Goal: Task Accomplishment & Management: Complete application form

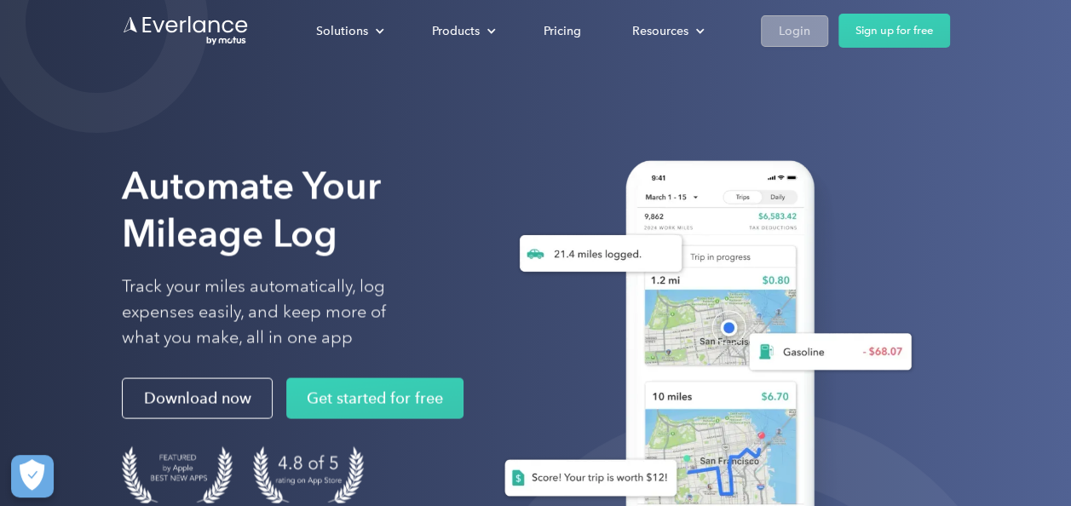
click at [819, 32] on link "Login" at bounding box center [794, 31] width 67 height 32
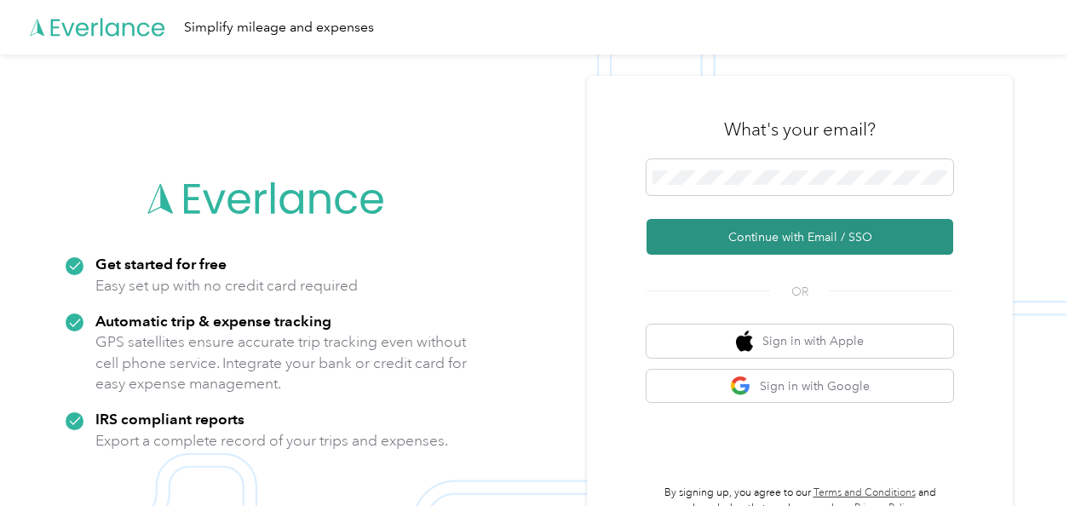
click at [750, 222] on button "Continue with Email / SSO" at bounding box center [800, 237] width 307 height 36
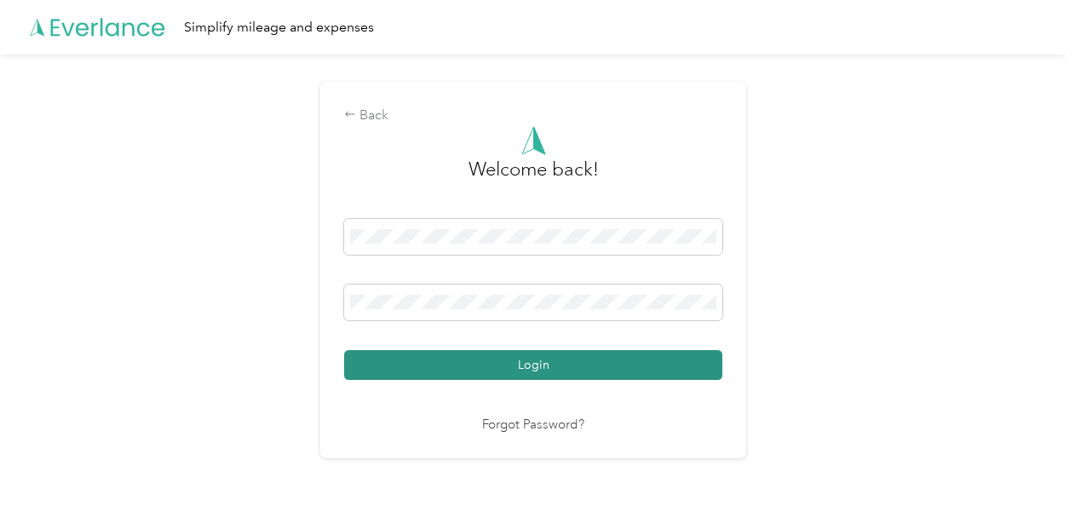
click at [523, 365] on button "Login" at bounding box center [533, 365] width 378 height 30
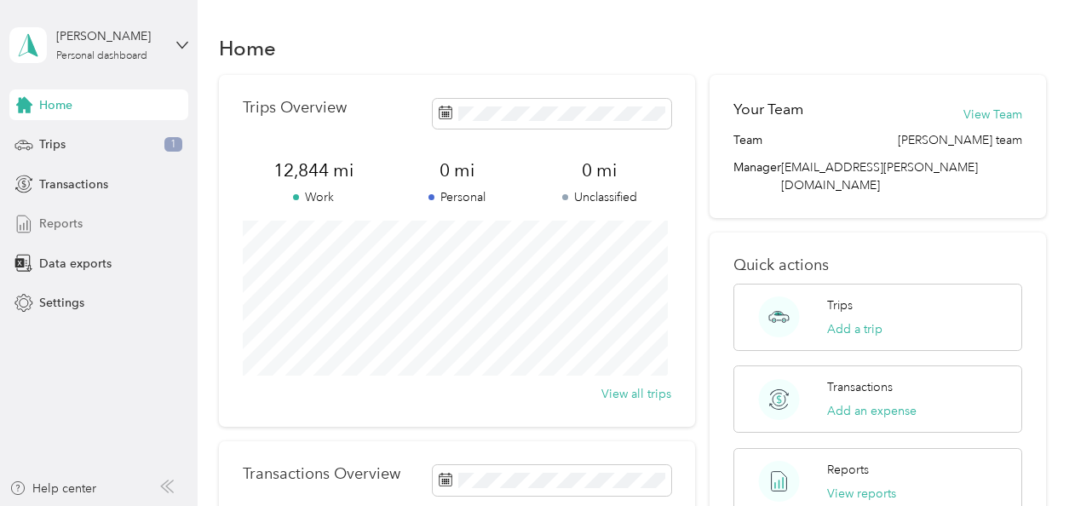
click at [64, 220] on span "Reports" at bounding box center [60, 224] width 43 height 18
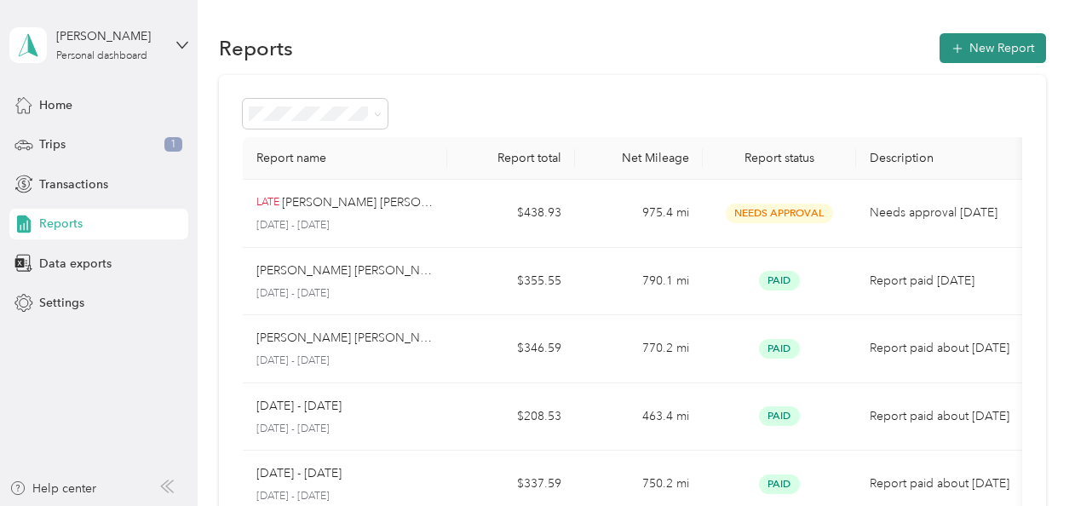
click at [966, 41] on button "New Report" at bounding box center [993, 48] width 106 height 30
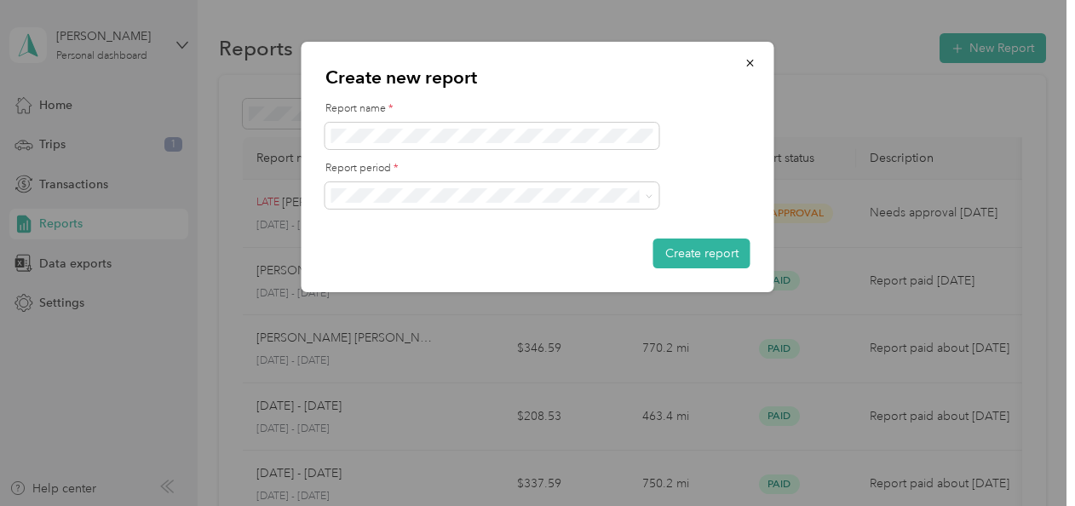
click at [435, 254] on div "[DATE] - [DATE]" at bounding box center [492, 249] width 310 height 18
click at [693, 245] on button "Create report" at bounding box center [701, 254] width 97 height 30
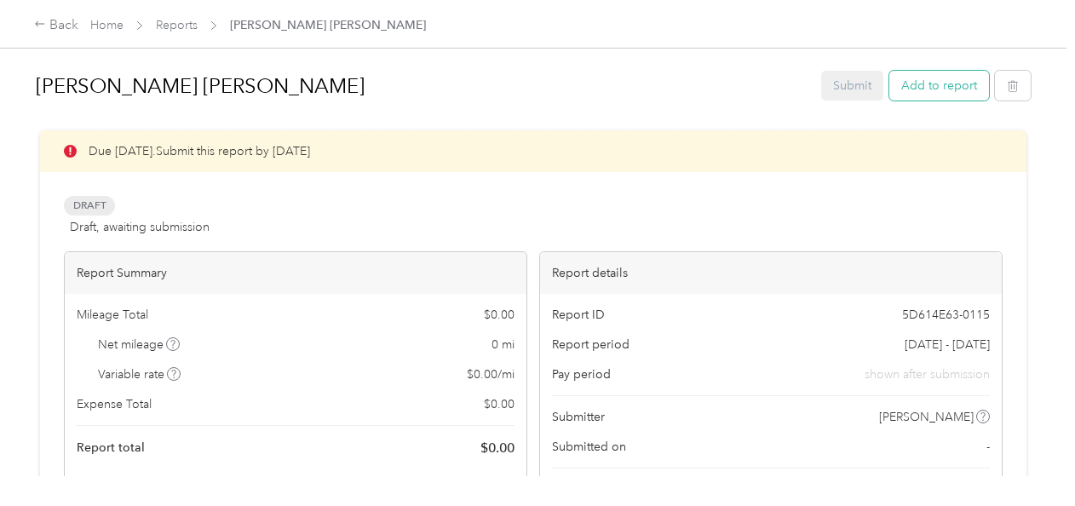
click at [923, 87] on button "Add to report" at bounding box center [939, 86] width 100 height 30
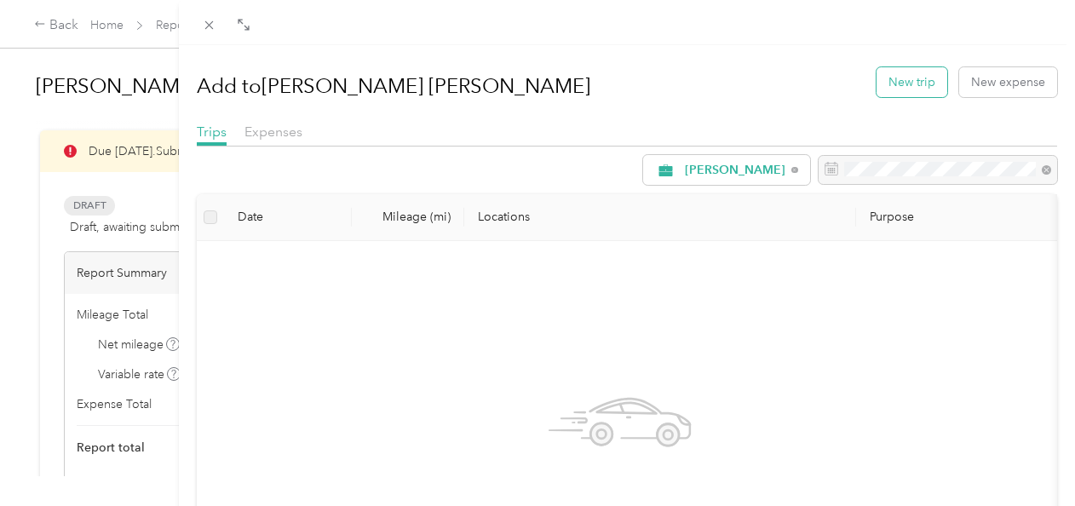
click at [921, 84] on button "New trip" at bounding box center [912, 82] width 71 height 30
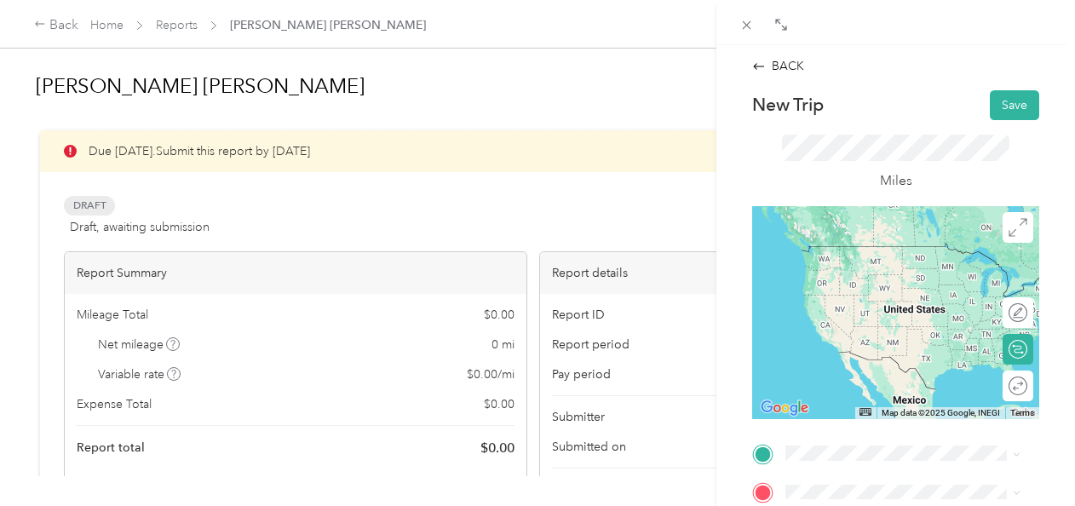
click at [846, 280] on span "[STREET_ADDRESS][PERSON_NAME][US_STATE]" at bounding box center [896, 277] width 157 height 32
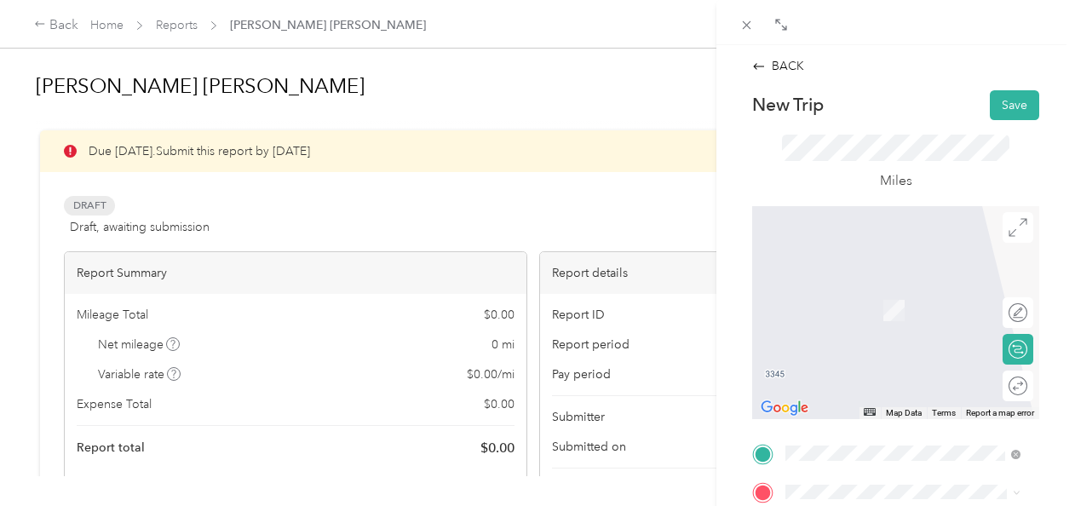
click at [929, 264] on span "[STREET_ADDRESS][PERSON_NAME][US_STATE]" at bounding box center [896, 280] width 157 height 32
click at [896, 317] on div "4853 [GEOGRAPHIC_DATA], [STREET_ADDRESS][US_STATE]" at bounding box center [916, 310] width 197 height 54
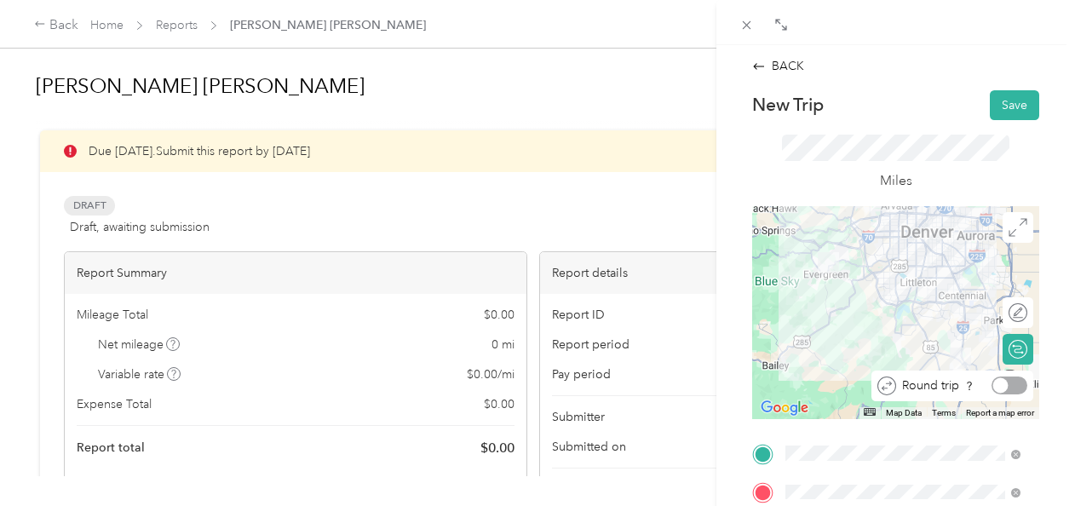
click at [1005, 390] on div at bounding box center [1010, 386] width 36 height 18
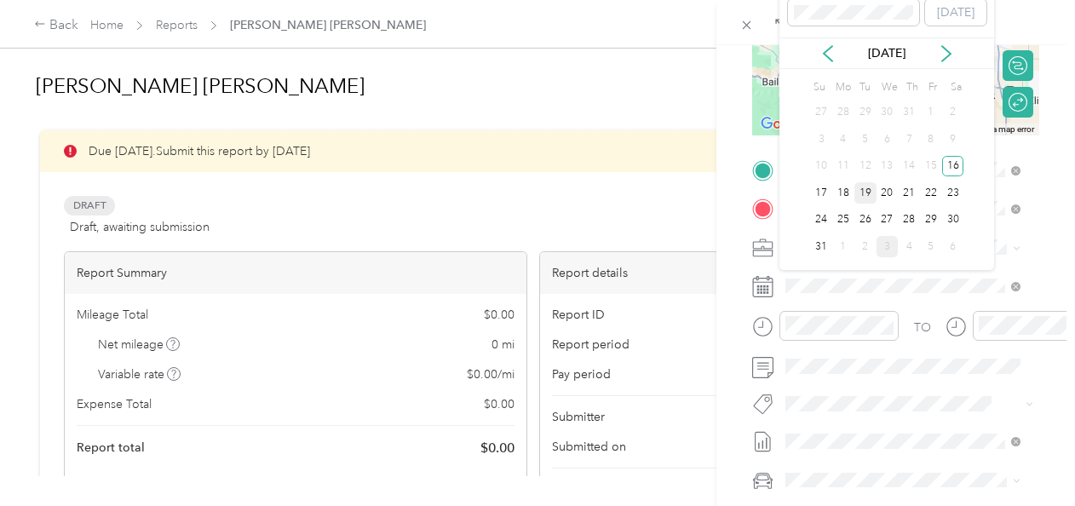
click at [860, 193] on div "19" at bounding box center [866, 192] width 22 height 21
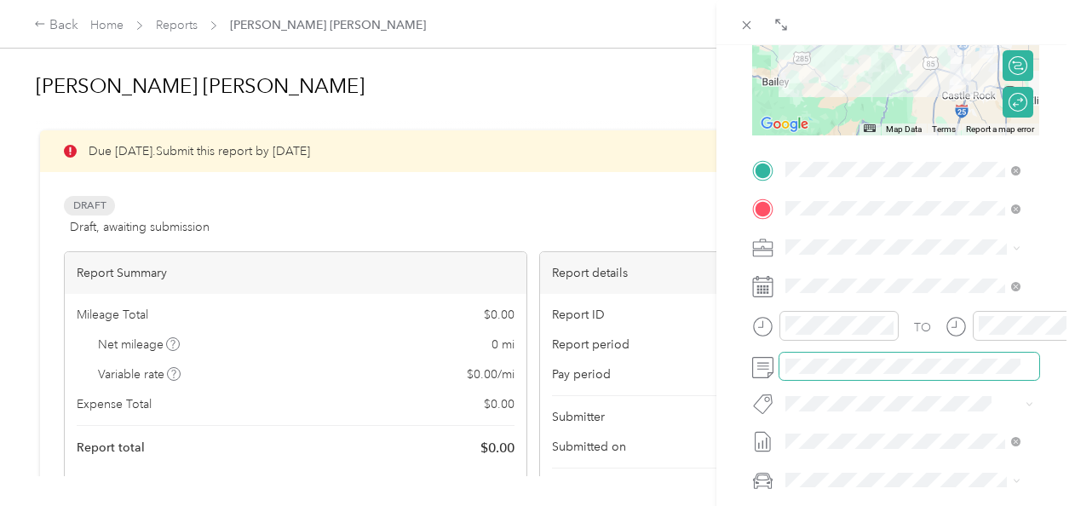
scroll to position [0, 0]
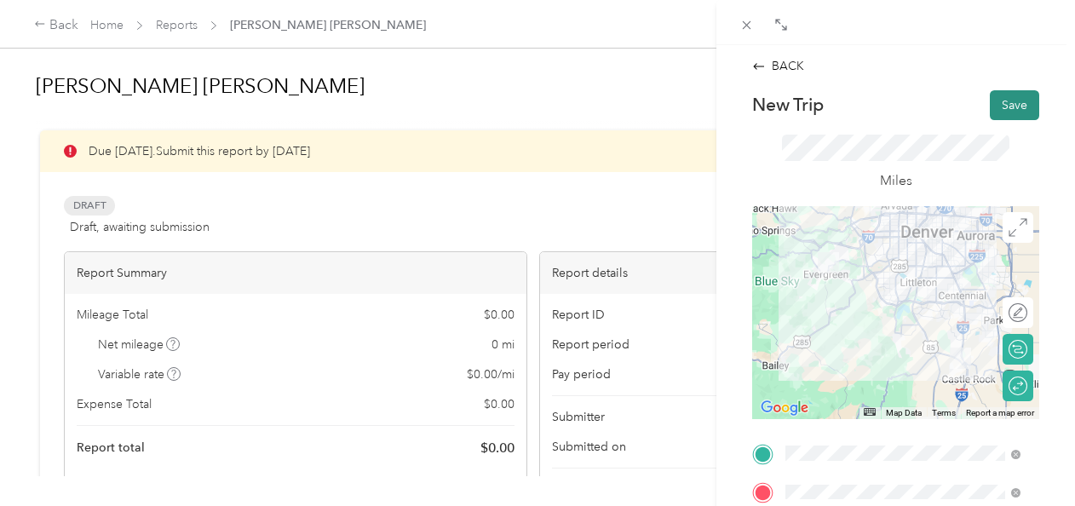
click at [1005, 96] on button "Save" at bounding box center [1014, 105] width 49 height 30
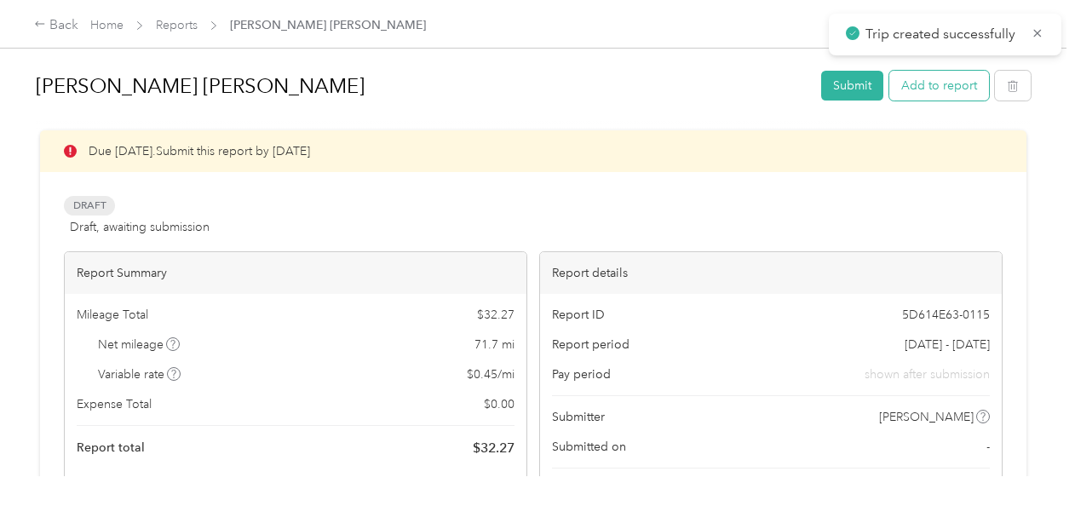
click at [944, 89] on button "Add to report" at bounding box center [939, 86] width 100 height 30
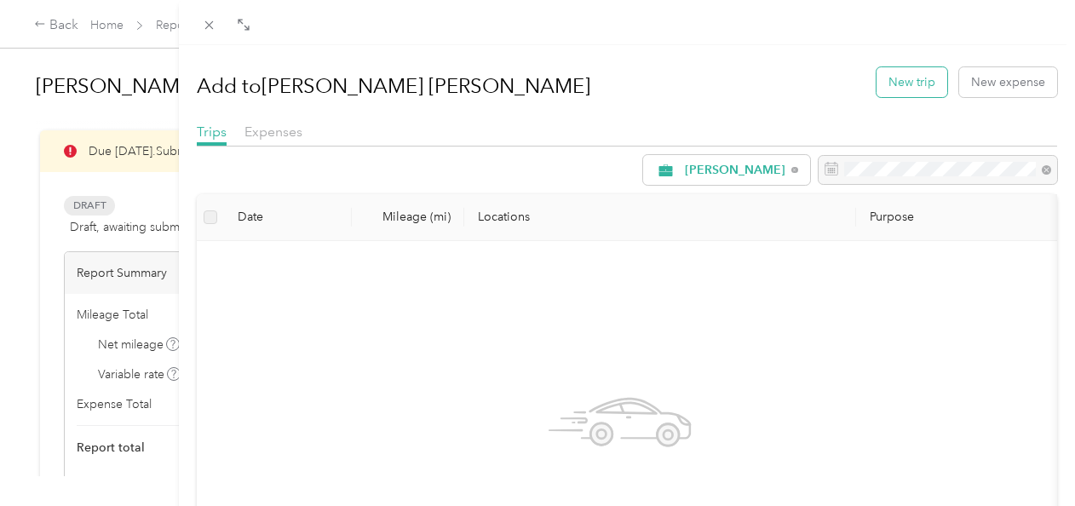
click at [910, 89] on button "New trip" at bounding box center [912, 82] width 71 height 30
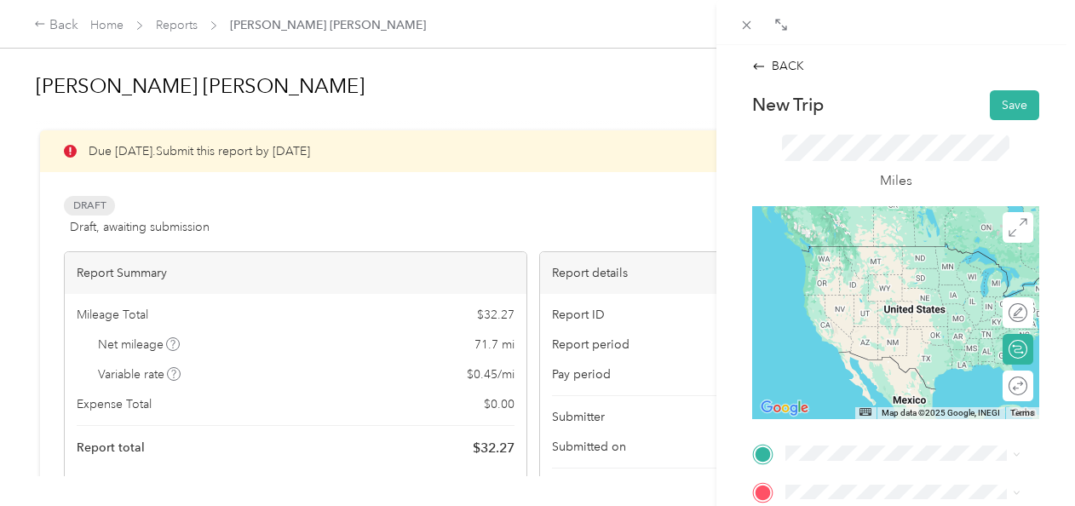
click at [854, 292] on div "Base [STREET_ADDRESS][PERSON_NAME][US_STATE]" at bounding box center [916, 266] width 197 height 54
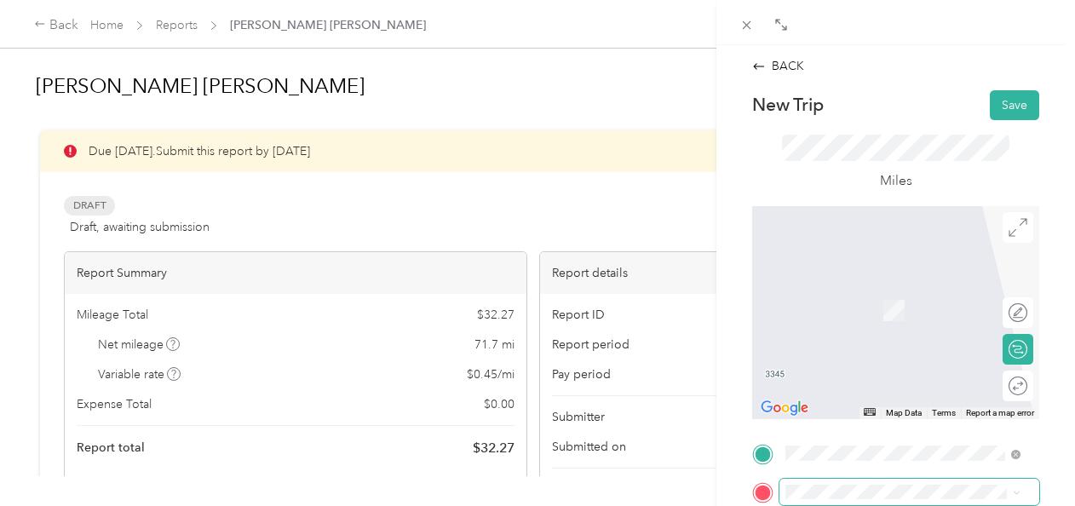
click at [816, 482] on span at bounding box center [910, 492] width 260 height 27
click at [922, 390] on span "Sam's Club, [STREET_ADDRESS][US_STATE]" at bounding box center [906, 374] width 176 height 32
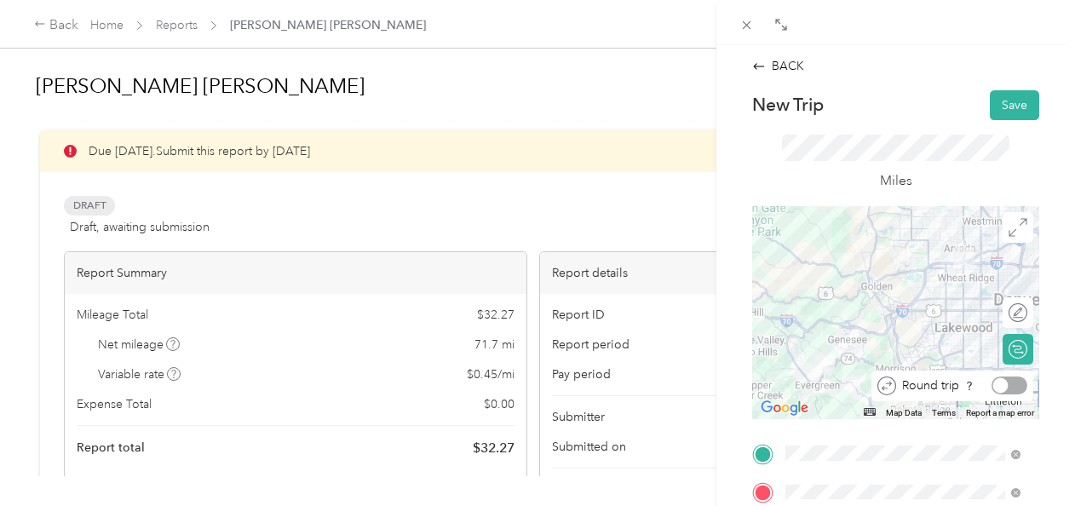
click at [1002, 390] on div at bounding box center [1010, 386] width 36 height 18
click at [1007, 101] on button "Save" at bounding box center [1014, 105] width 49 height 30
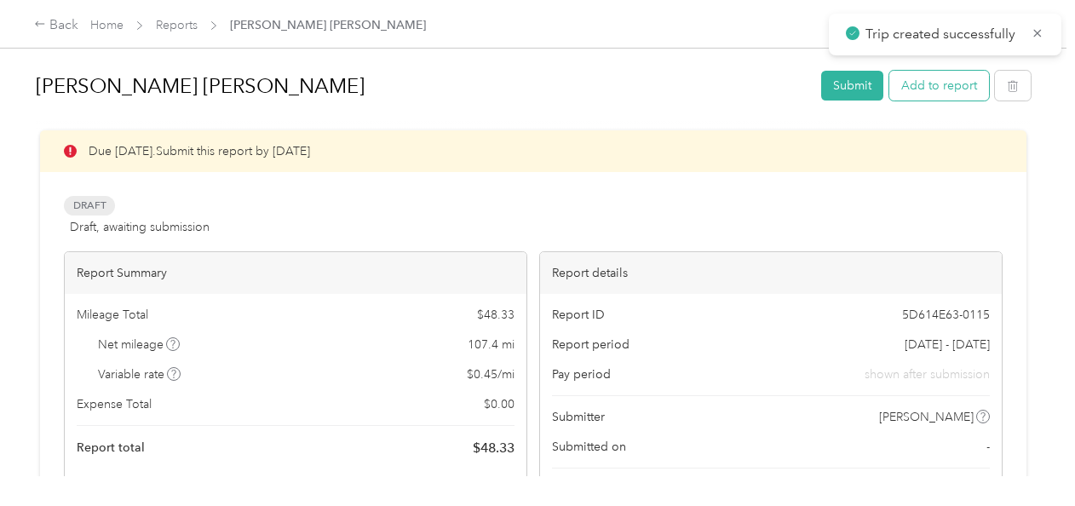
click at [955, 84] on button "Add to report" at bounding box center [939, 86] width 100 height 30
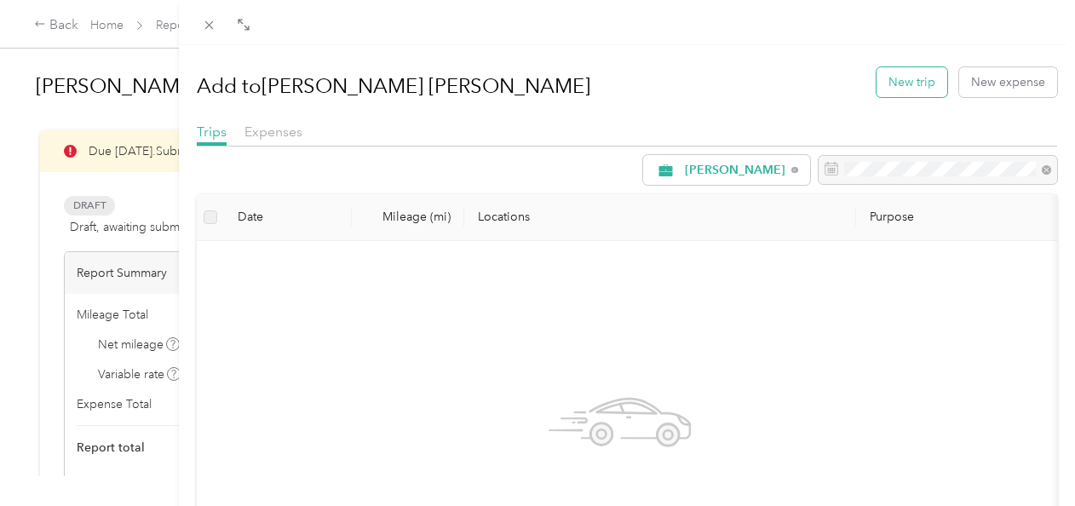
click at [898, 85] on button "New trip" at bounding box center [912, 82] width 71 height 30
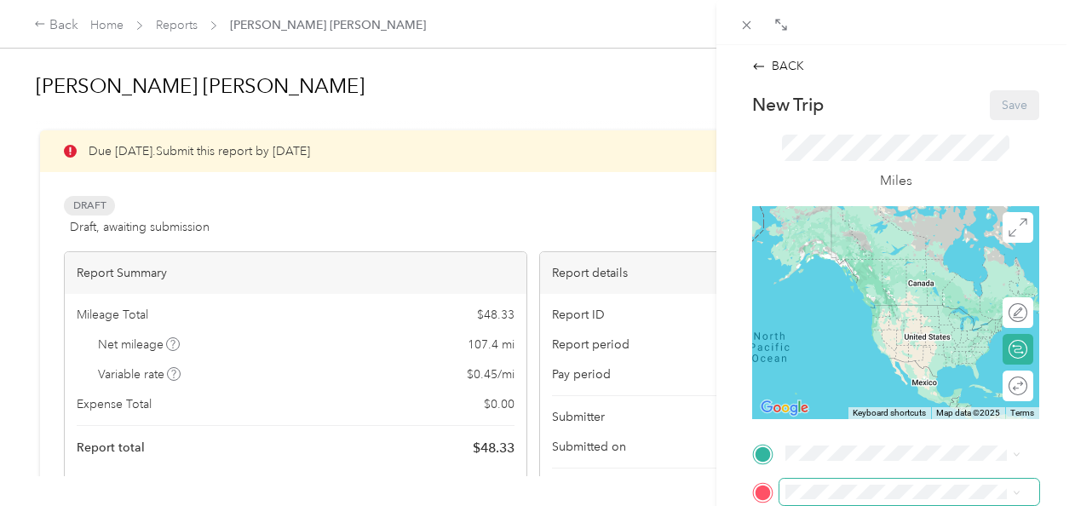
scroll to position [284, 0]
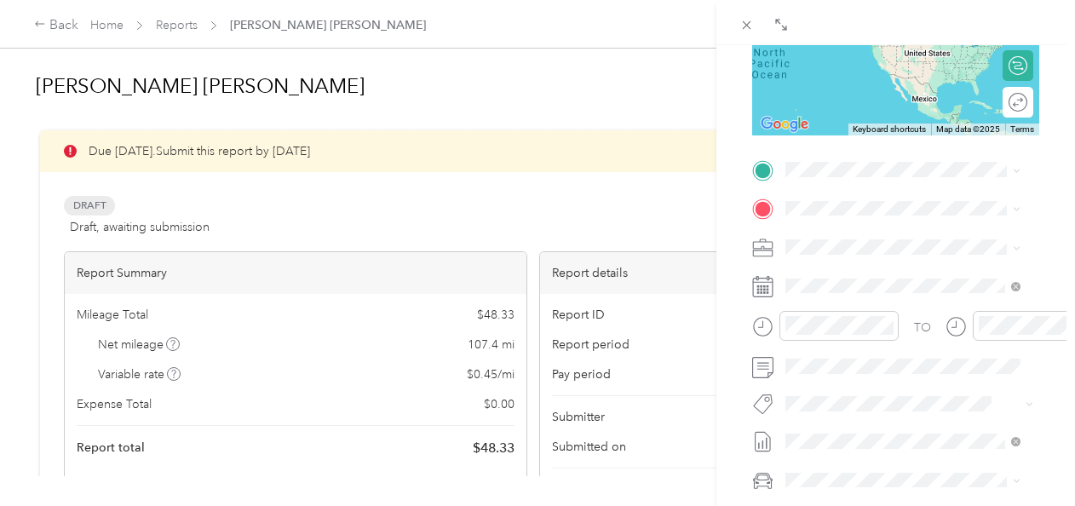
click at [61, 26] on div "BACK New Trip Save This trip cannot be edited because it is either under review…" at bounding box center [537, 253] width 1075 height 506
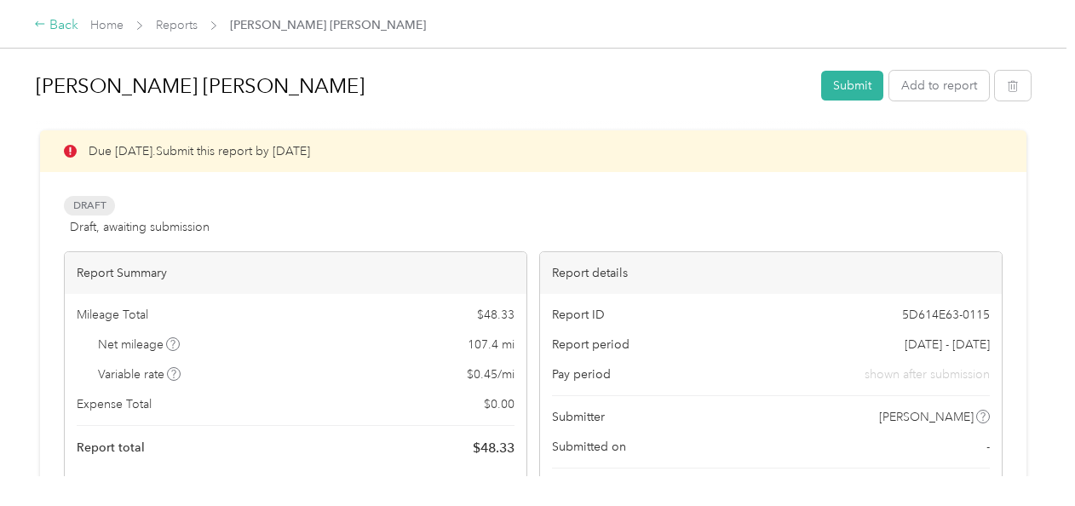
click at [55, 20] on div "Back" at bounding box center [56, 25] width 44 height 20
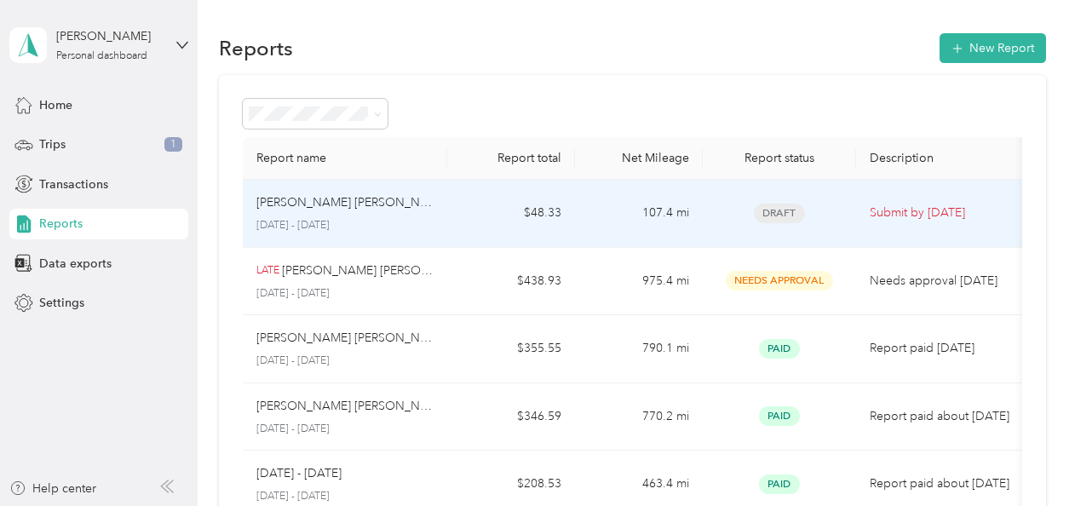
click at [348, 210] on p "[PERSON_NAME] [PERSON_NAME]" at bounding box center [344, 202] width 177 height 19
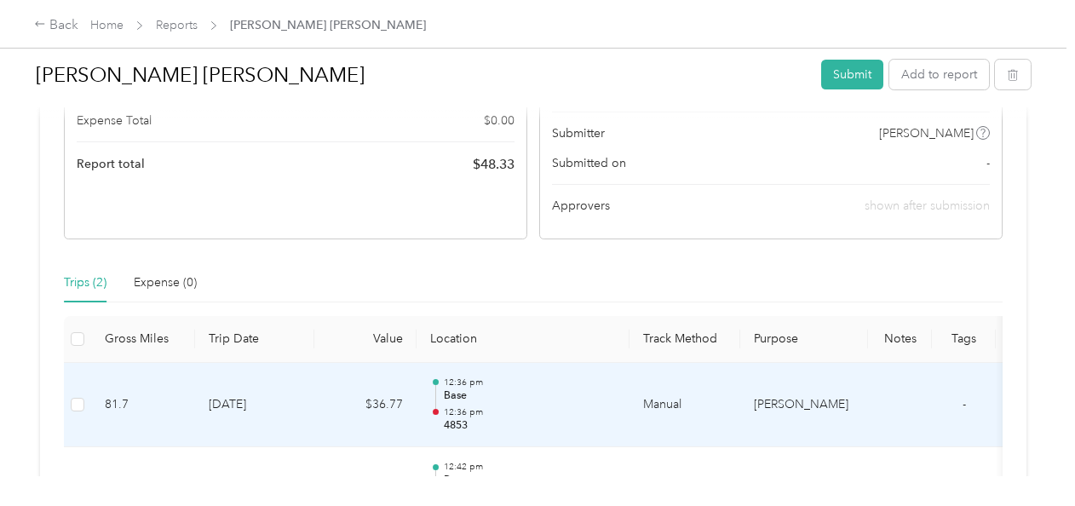
scroll to position [567, 0]
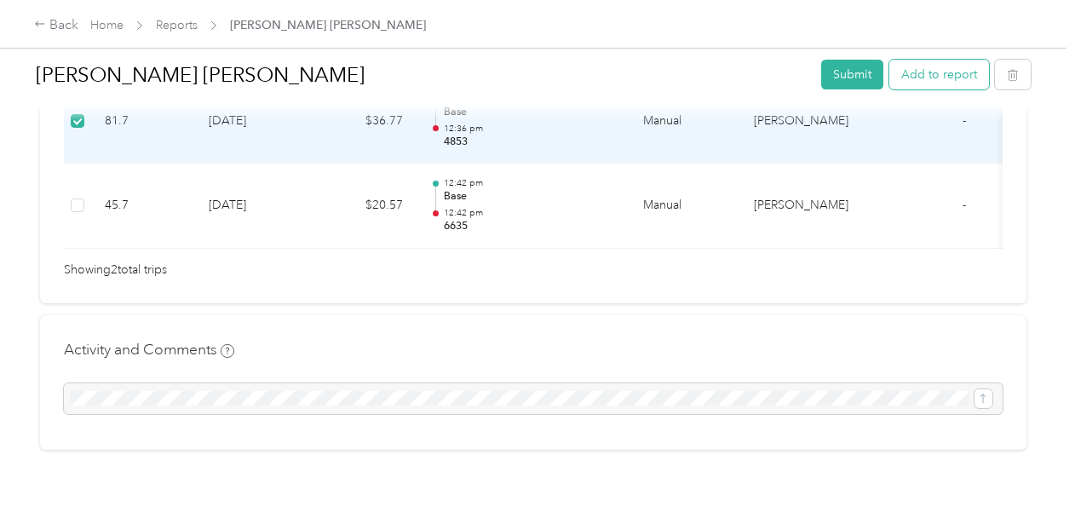
click at [943, 80] on button "Add to report" at bounding box center [939, 75] width 100 height 30
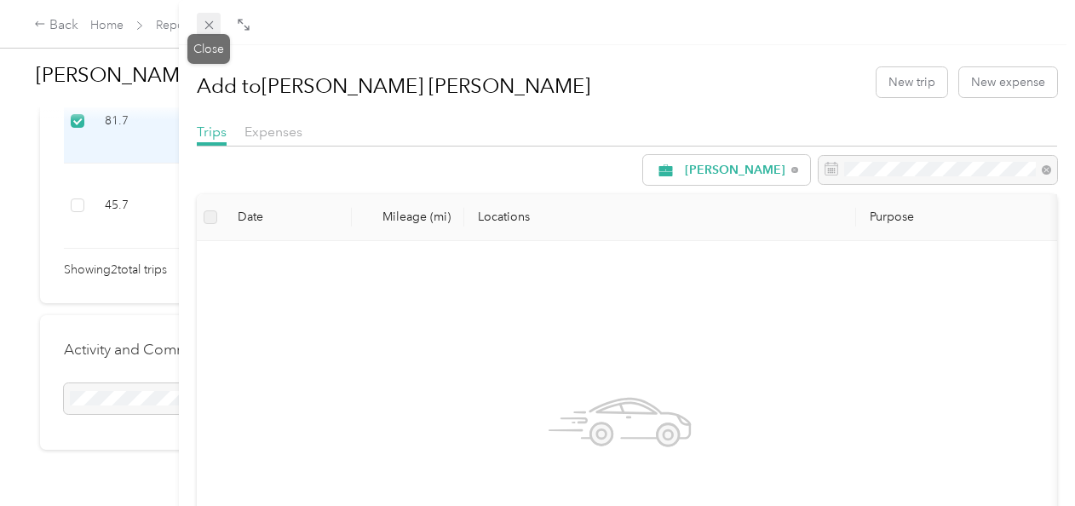
click at [206, 14] on span at bounding box center [209, 25] width 24 height 24
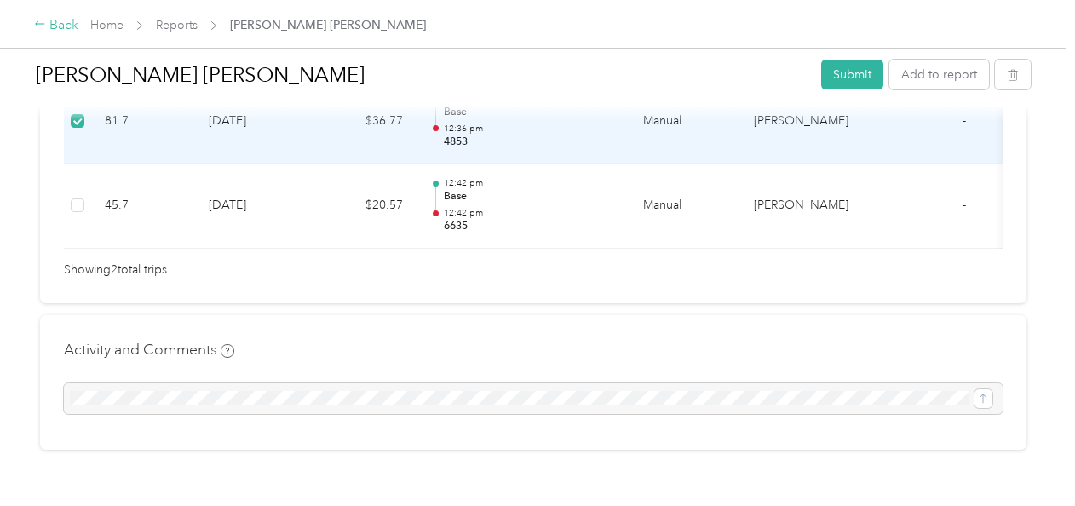
click at [68, 24] on div "Back" at bounding box center [56, 25] width 44 height 20
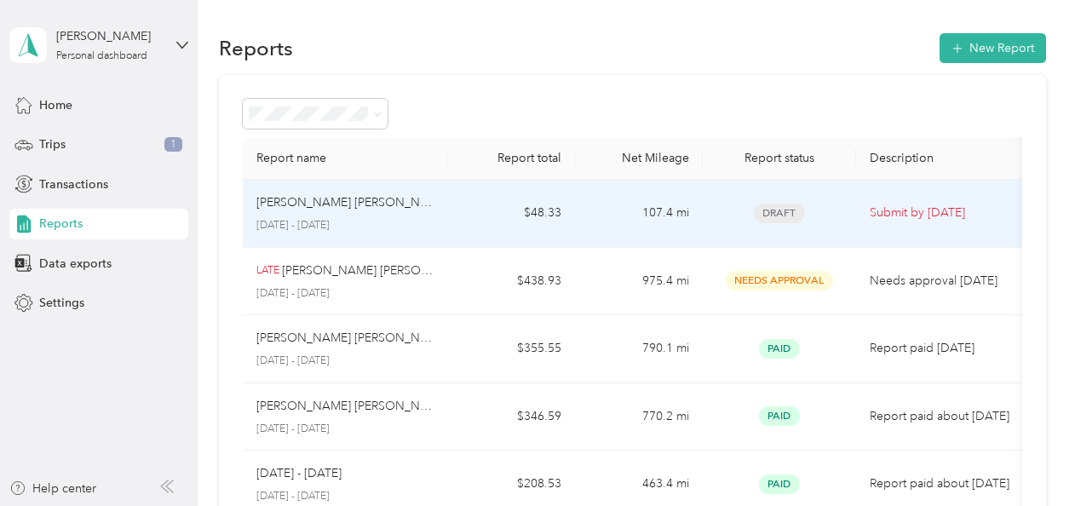
click at [369, 218] on p "[DATE] - [DATE]" at bounding box center [344, 225] width 177 height 15
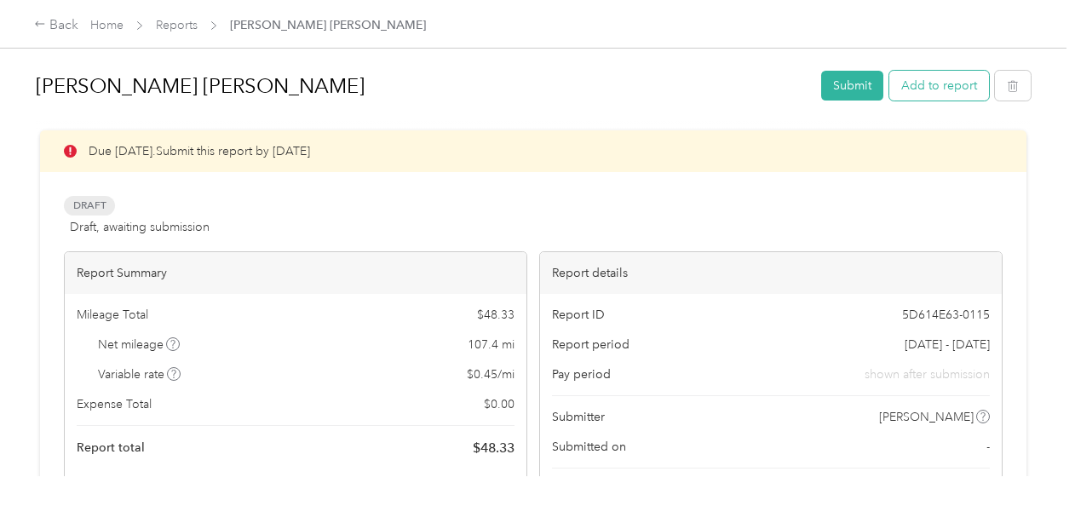
click at [920, 91] on button "Add to report" at bounding box center [939, 86] width 100 height 30
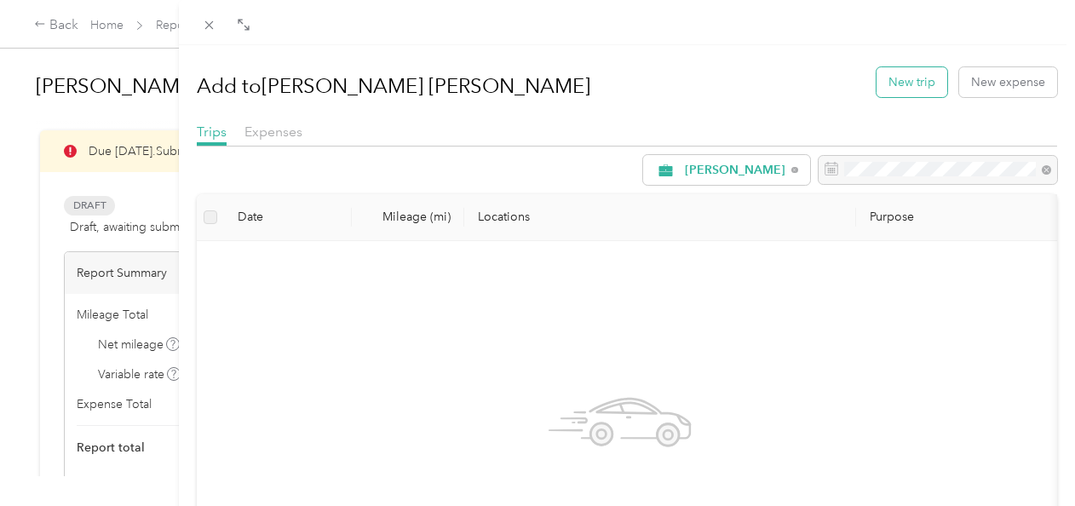
click at [901, 85] on button "New trip" at bounding box center [912, 82] width 71 height 30
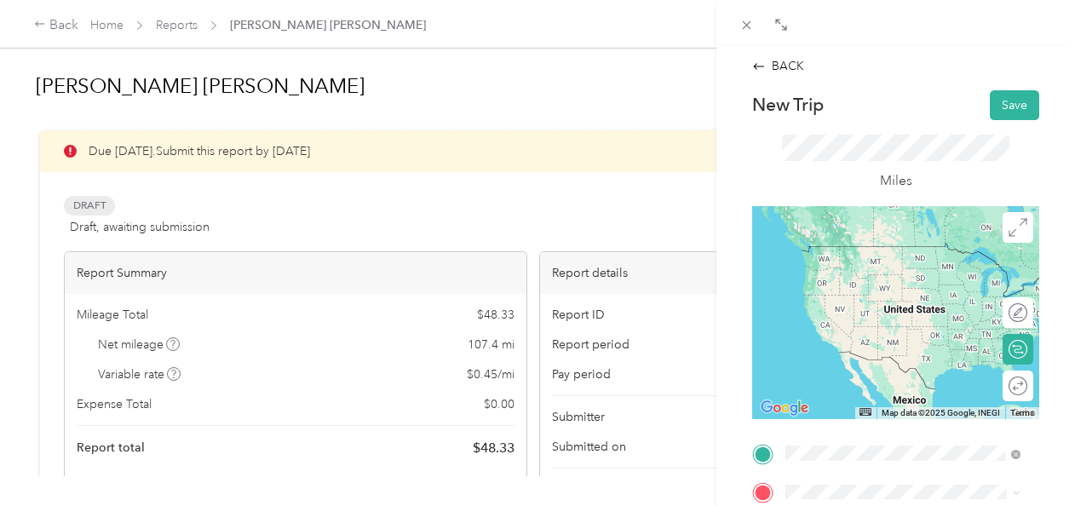
click at [895, 283] on span "[STREET_ADDRESS][PERSON_NAME][US_STATE]" at bounding box center [896, 280] width 157 height 32
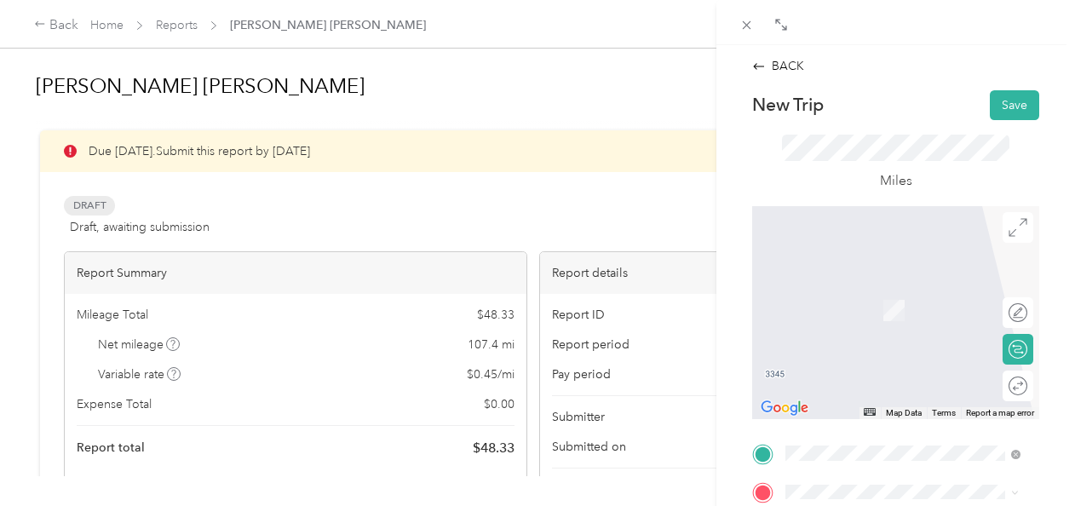
click at [886, 292] on span "[STREET_ADDRESS][US_STATE]" at bounding box center [903, 284] width 170 height 15
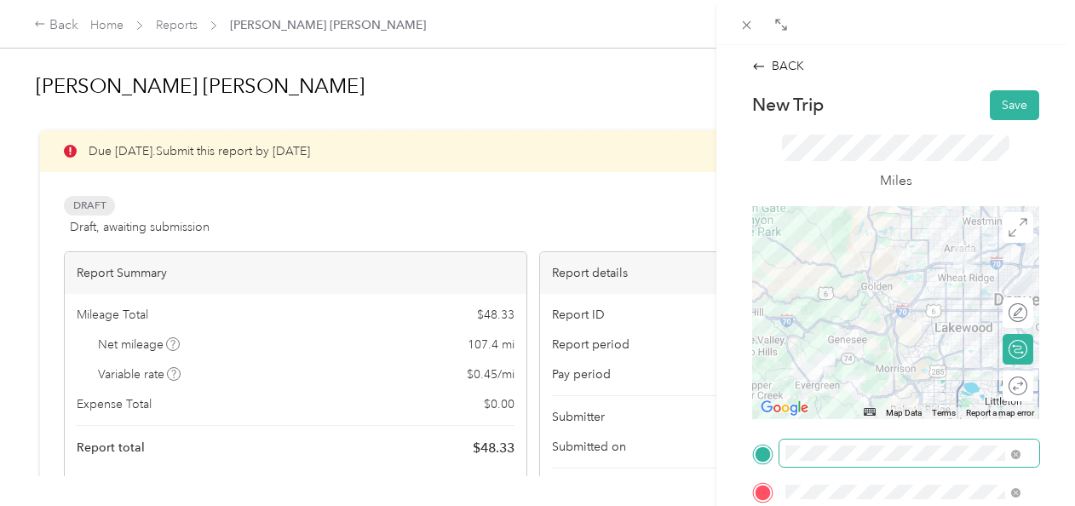
scroll to position [284, 0]
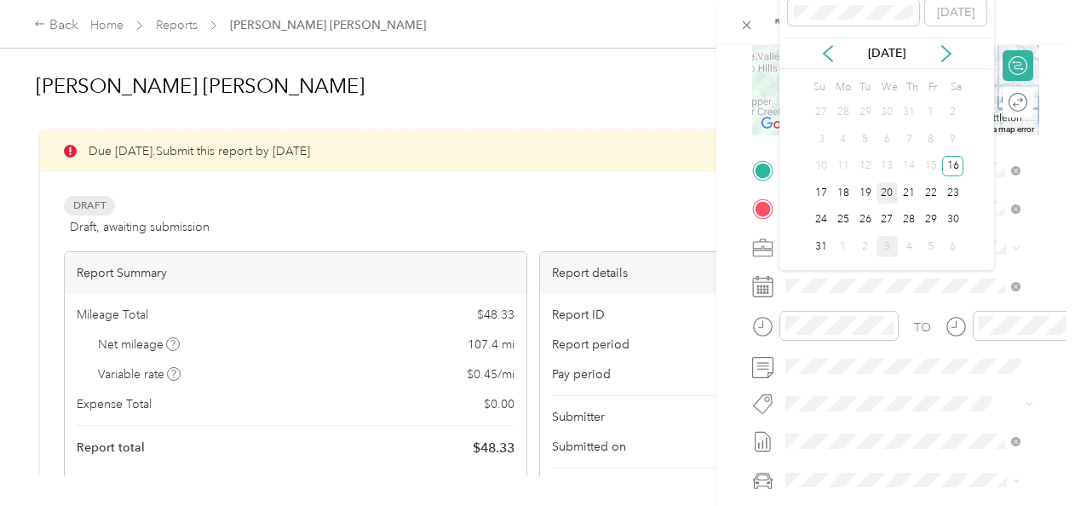
click at [889, 194] on div "20" at bounding box center [888, 192] width 22 height 21
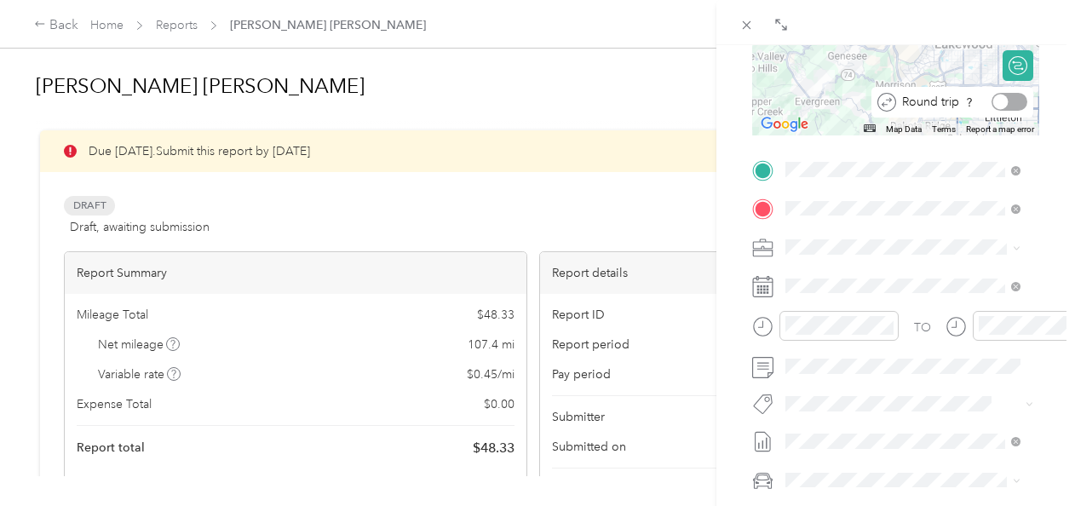
click at [1007, 106] on div at bounding box center [1010, 102] width 36 height 18
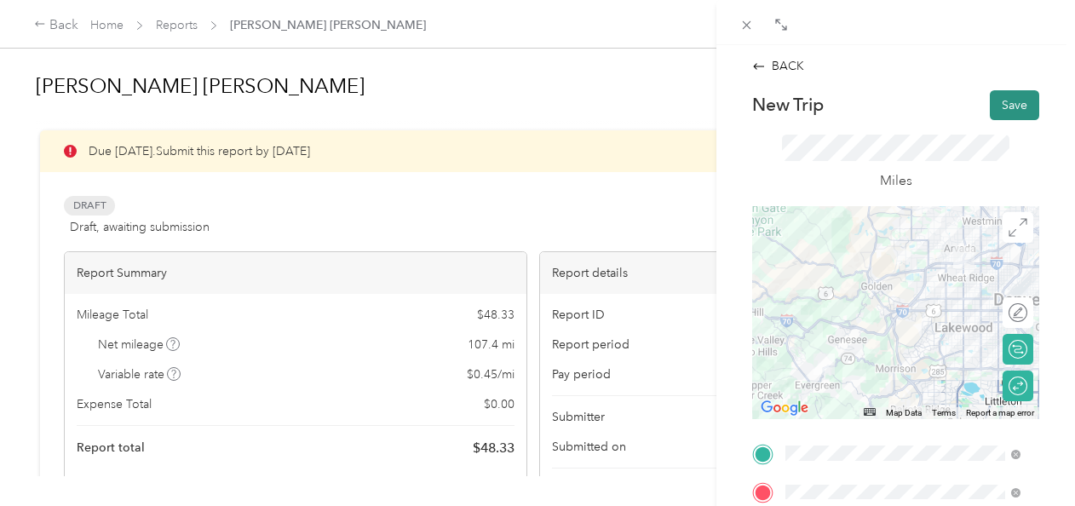
click at [1001, 111] on button "Save" at bounding box center [1014, 105] width 49 height 30
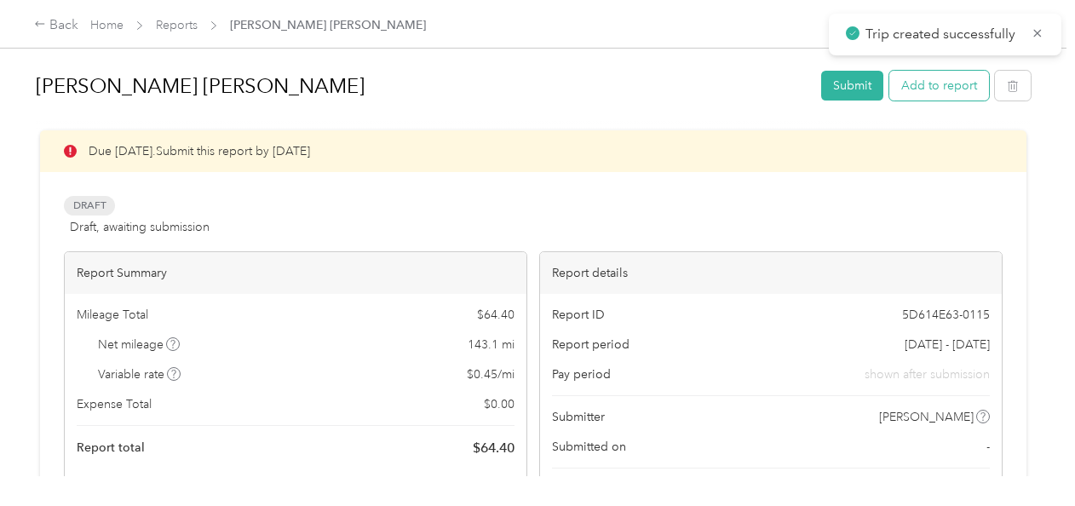
click at [929, 88] on button "Add to report" at bounding box center [939, 86] width 100 height 30
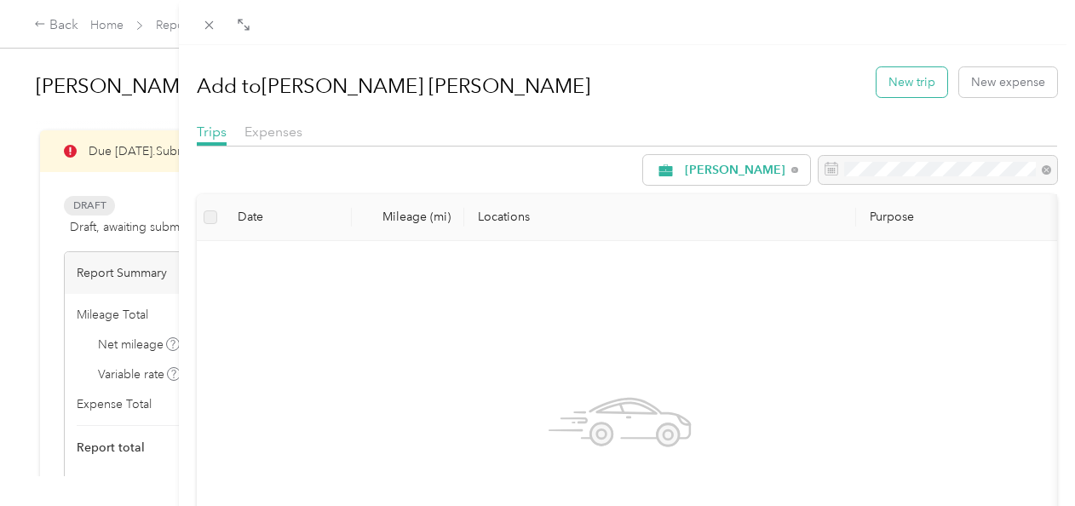
click at [911, 78] on button "New trip" at bounding box center [912, 82] width 71 height 30
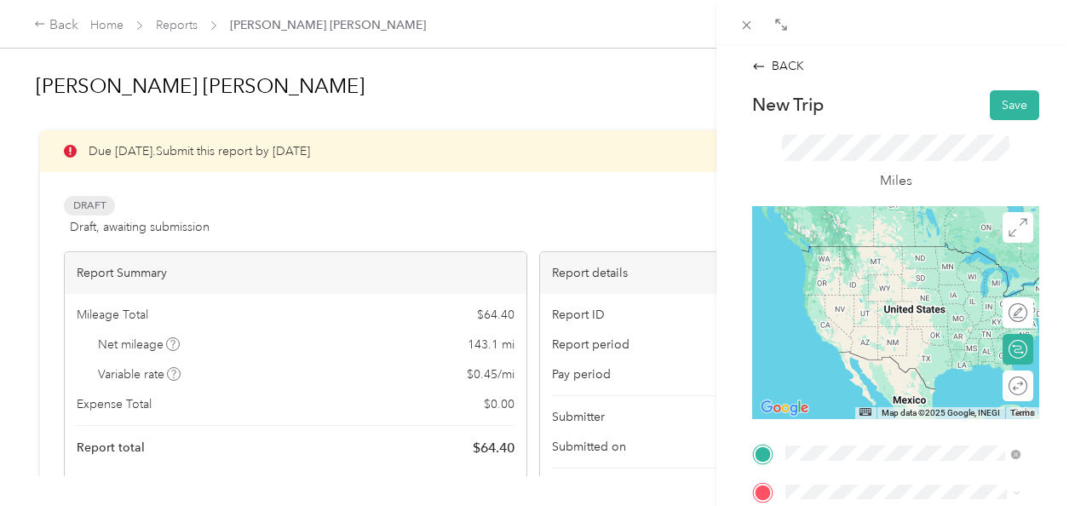
click at [833, 297] on div "Base [STREET_ADDRESS][PERSON_NAME][US_STATE]" at bounding box center [916, 272] width 197 height 54
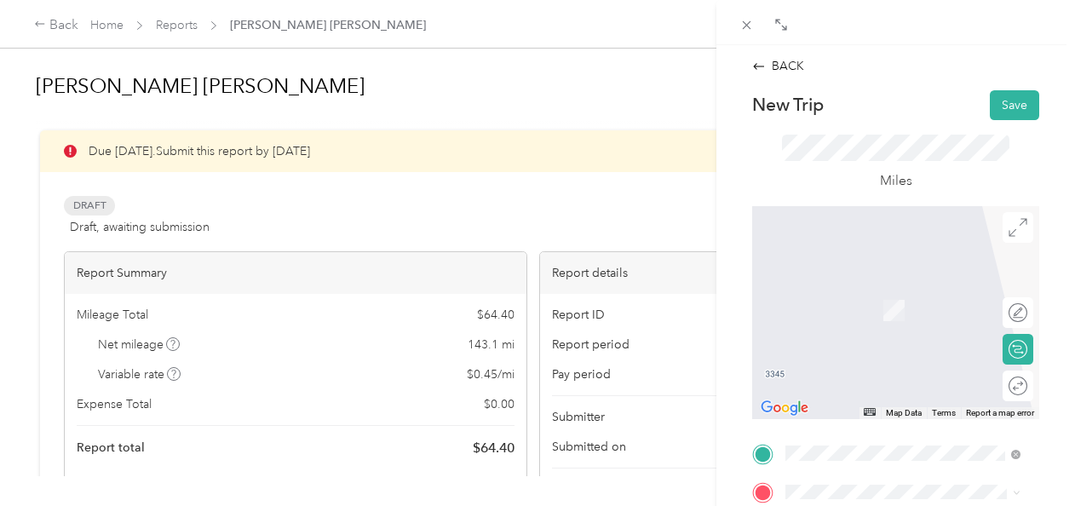
scroll to position [284, 0]
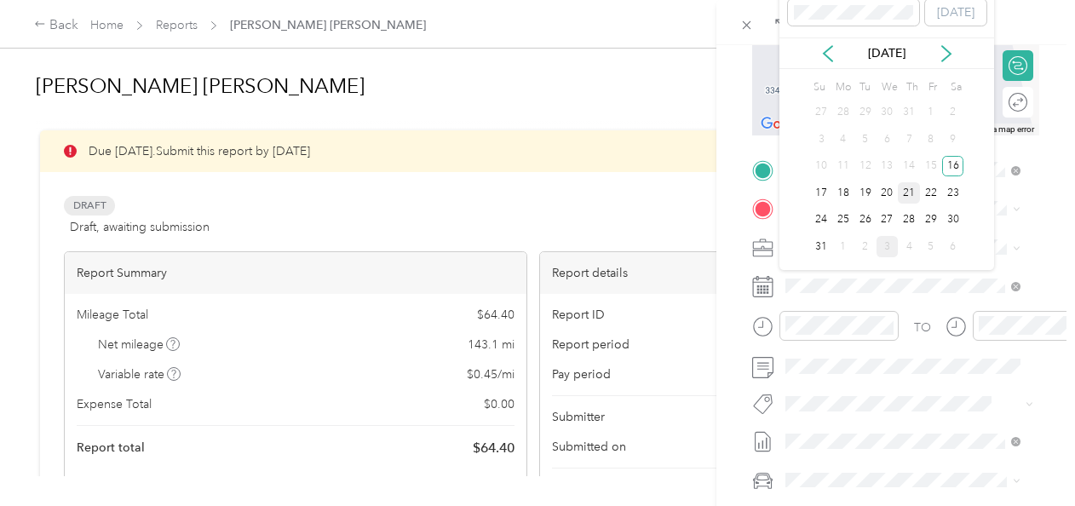
click at [908, 193] on div "21" at bounding box center [909, 192] width 22 height 21
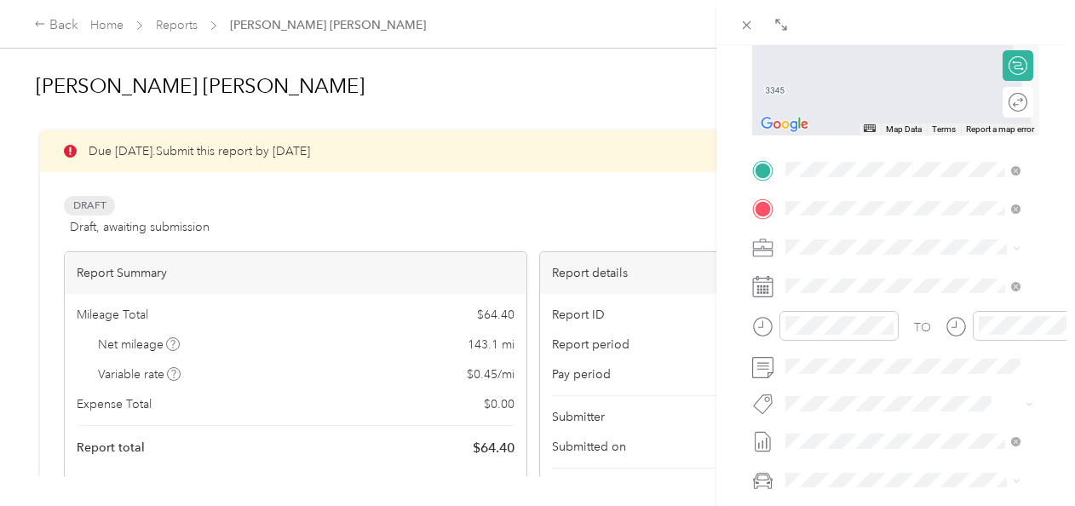
click at [897, 277] on span "[STREET_ADDRESS][US_STATE]" at bounding box center [903, 269] width 170 height 15
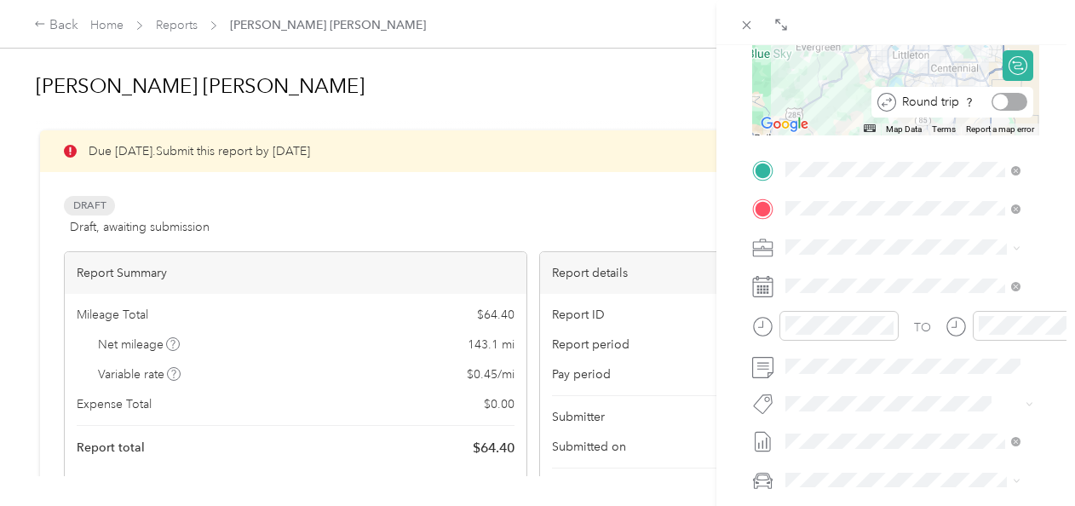
click at [1009, 101] on div at bounding box center [1010, 102] width 36 height 18
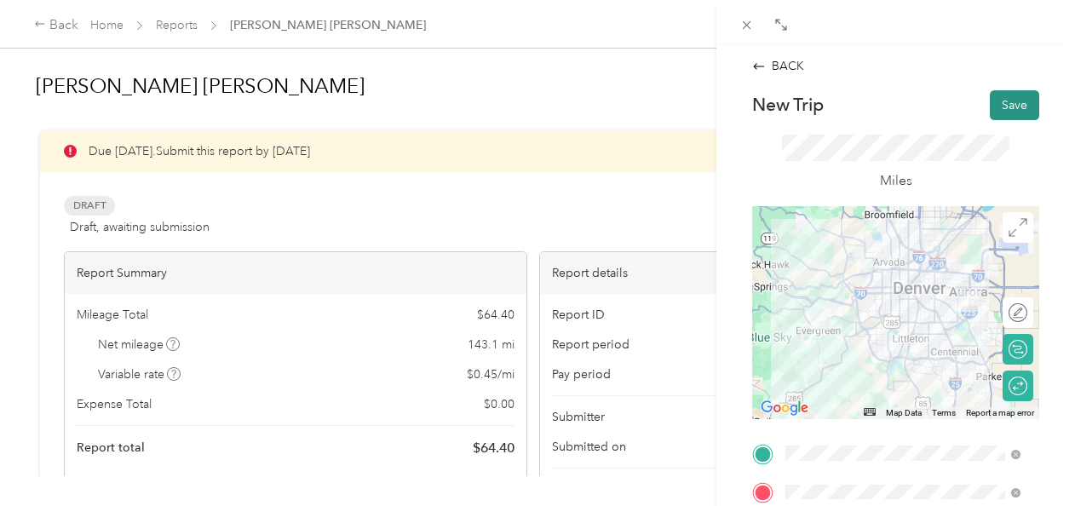
click at [1005, 101] on button "Save" at bounding box center [1014, 105] width 49 height 30
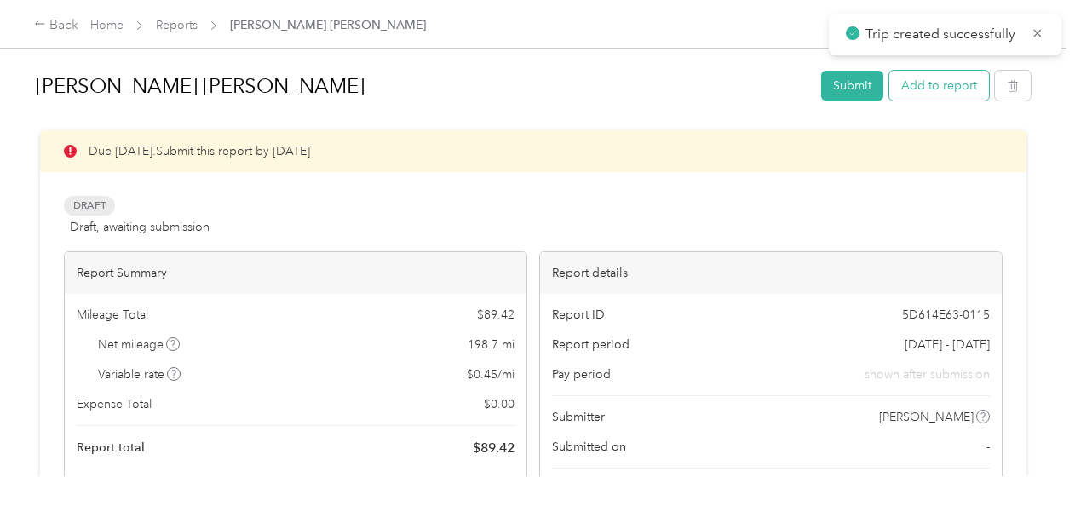
click at [924, 89] on button "Add to report" at bounding box center [939, 86] width 100 height 30
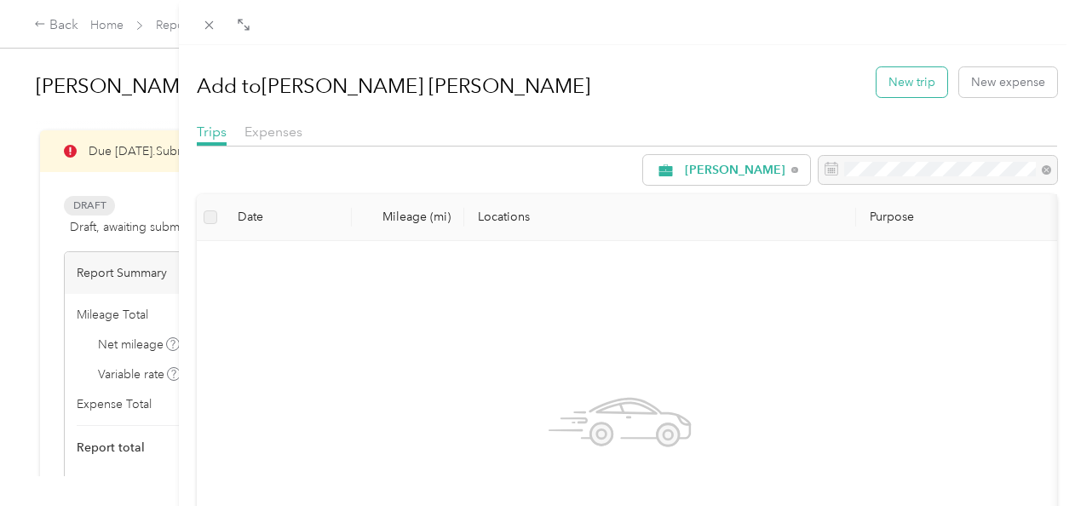
click at [888, 75] on button "New trip" at bounding box center [912, 82] width 71 height 30
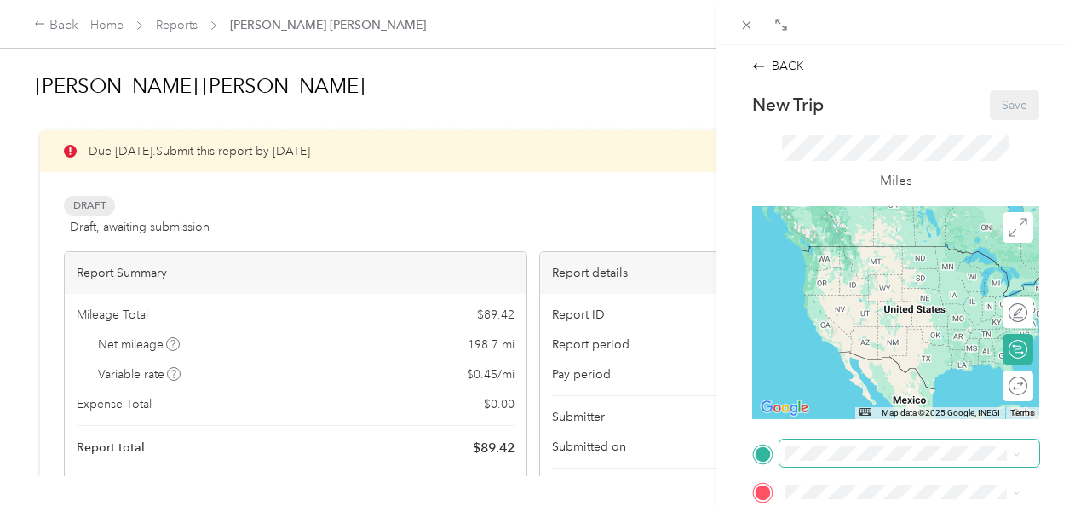
click at [846, 445] on span at bounding box center [910, 453] width 260 height 27
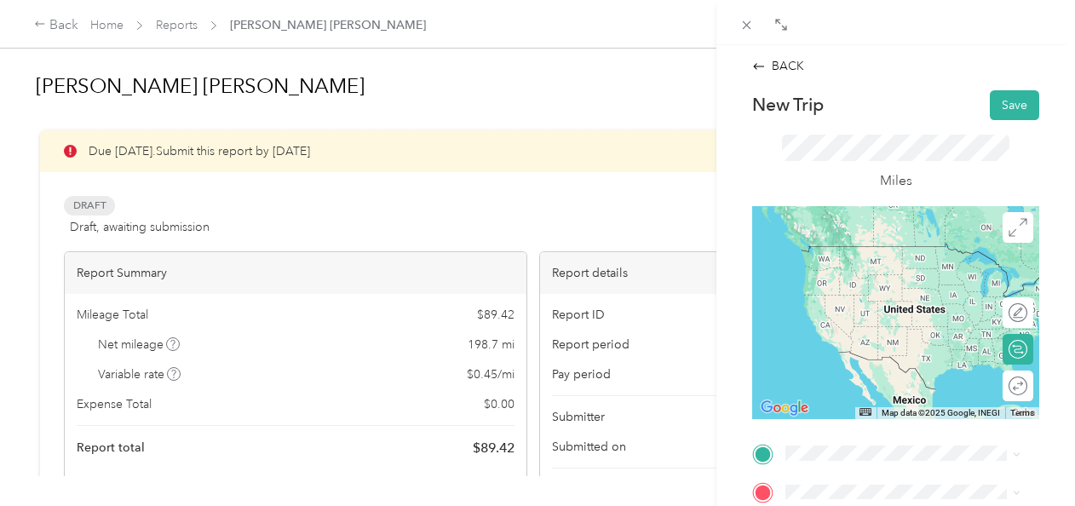
click at [878, 262] on span "[STREET_ADDRESS][PERSON_NAME][US_STATE]" at bounding box center [896, 277] width 157 height 32
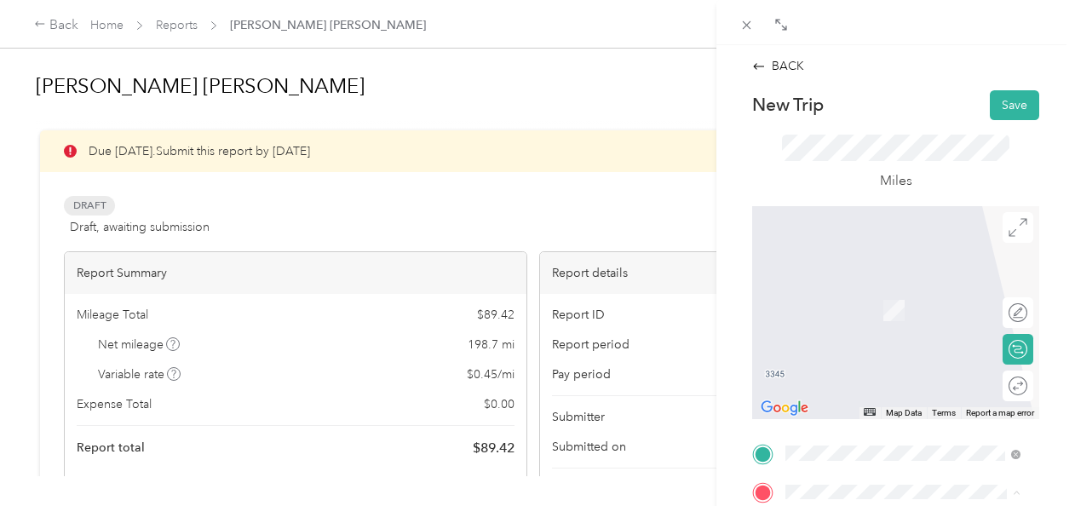
click at [1030, 168] on form "New Trip Save This trip cannot be edited because it is either under review, app…" at bounding box center [895, 471] width 323 height 762
click at [944, 411] on span "[PERSON_NAME]'s Club, [STREET_ADDRESS][PERSON_NAME][US_STATE]" at bounding box center [896, 399] width 157 height 50
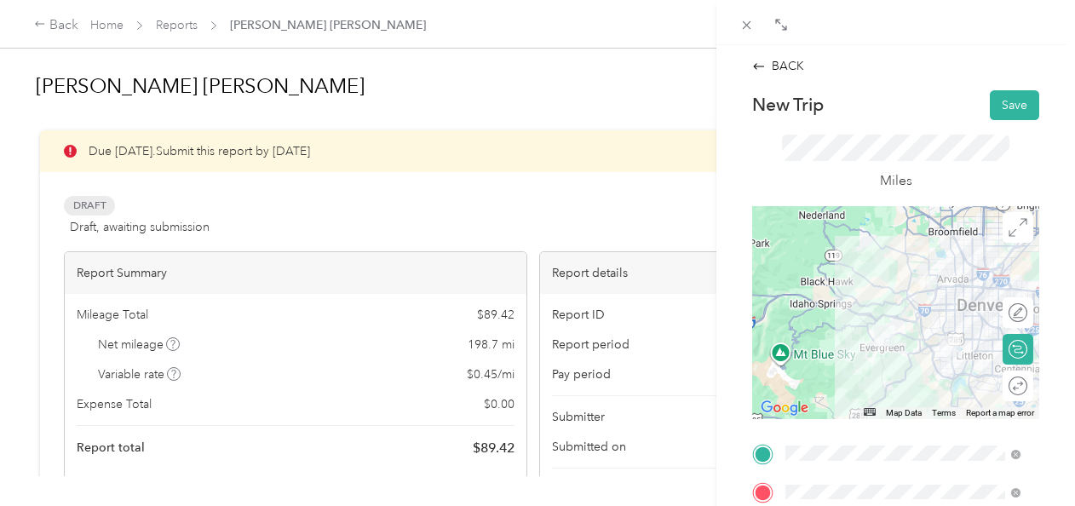
scroll to position [284, 0]
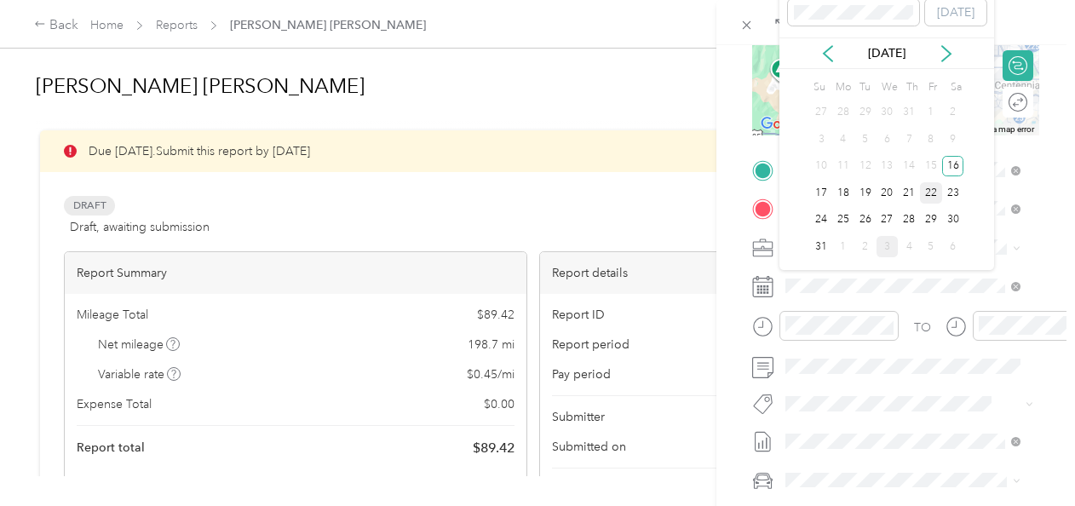
click at [925, 196] on div "22" at bounding box center [931, 192] width 22 height 21
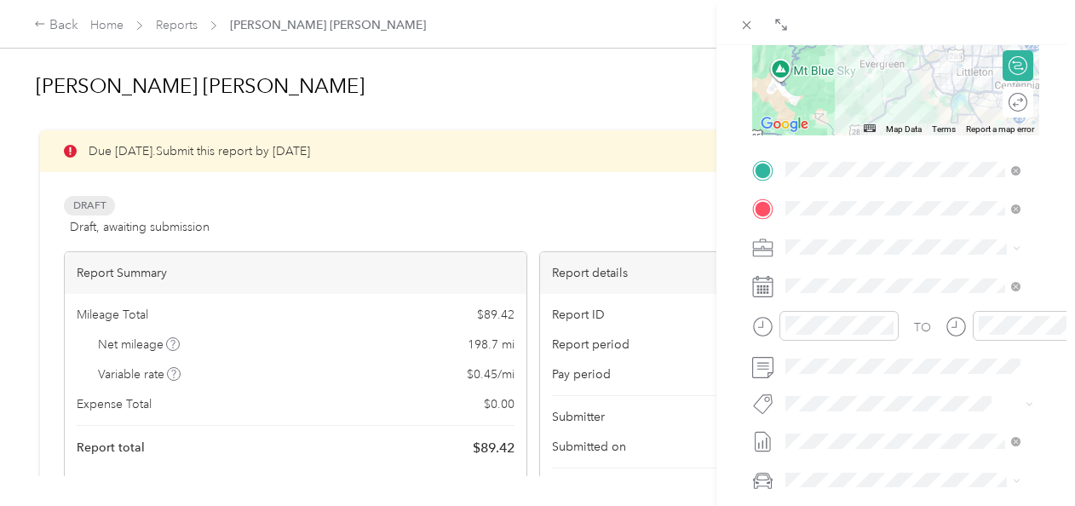
scroll to position [0, 0]
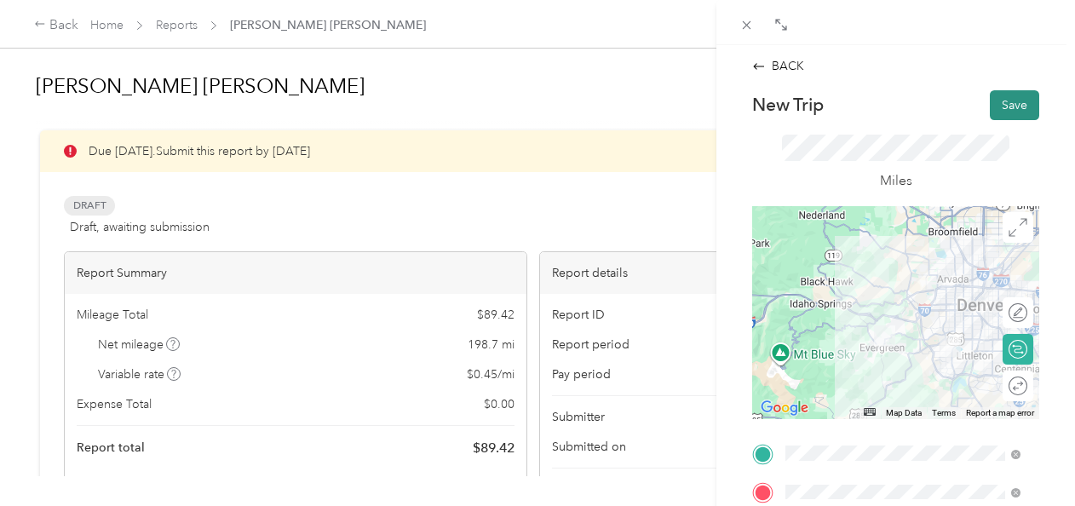
click at [1002, 106] on button "Save" at bounding box center [1014, 105] width 49 height 30
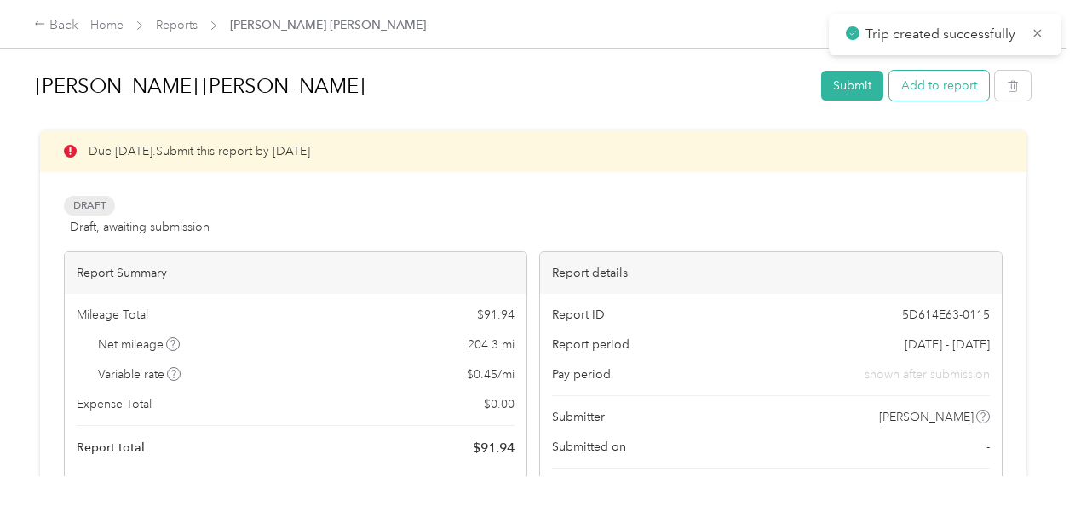
click at [935, 89] on button "Add to report" at bounding box center [939, 86] width 100 height 30
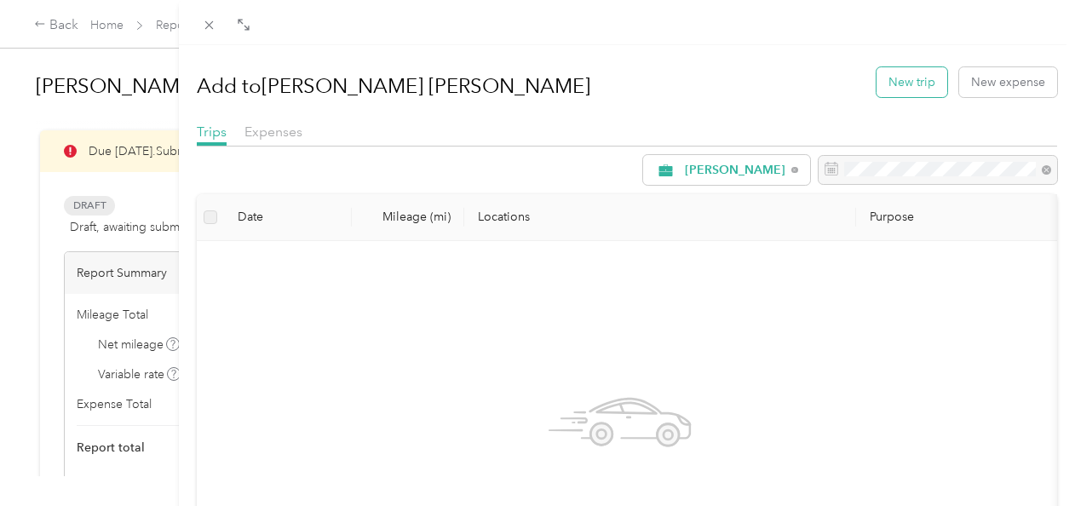
click at [883, 78] on button "New trip" at bounding box center [912, 82] width 71 height 30
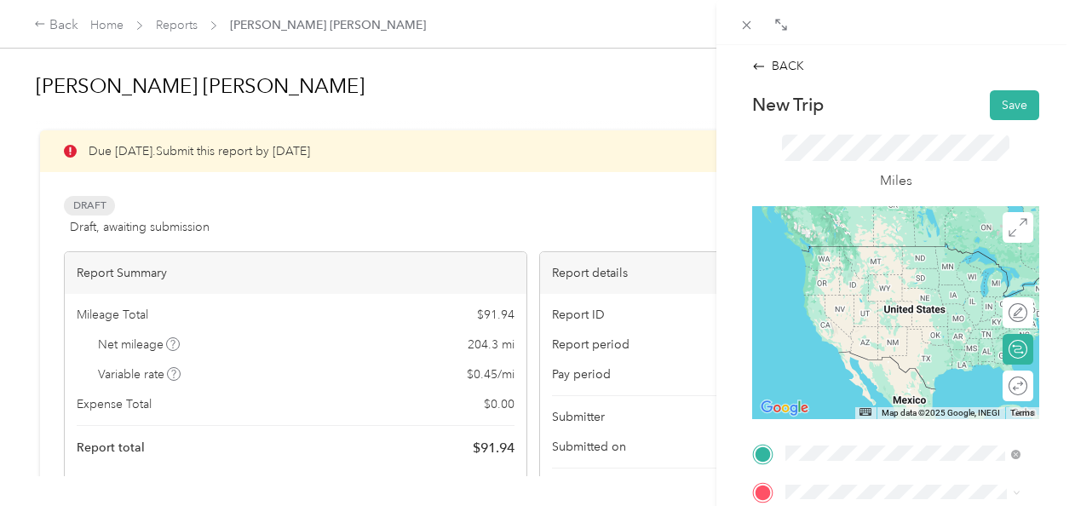
click at [924, 285] on span "[PERSON_NAME]'s Club, [STREET_ADDRESS][PERSON_NAME][US_STATE]" at bounding box center [896, 289] width 157 height 50
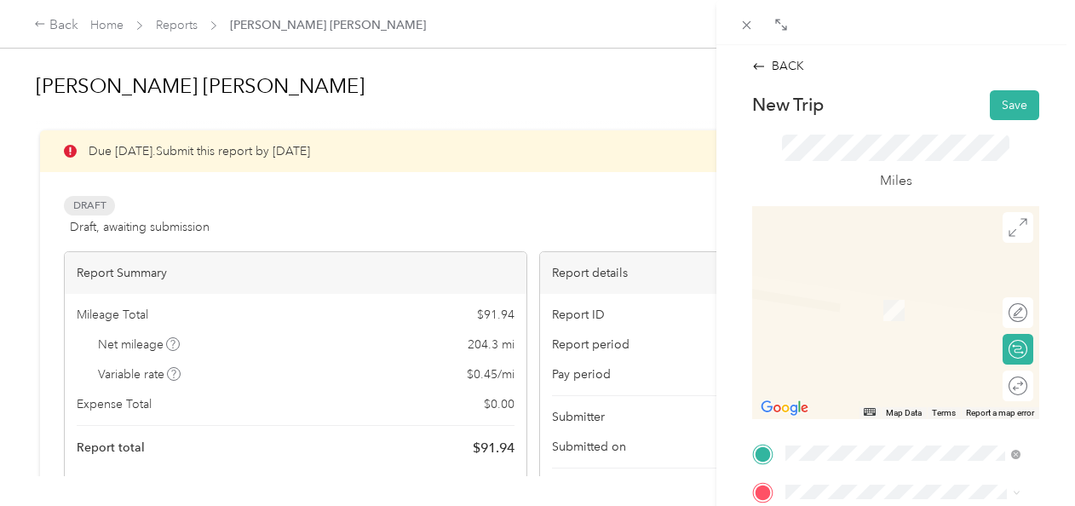
click at [906, 325] on div "TEAM Costco Liquor Store [STREET_ADDRESS][PERSON_NAME]" at bounding box center [916, 305] width 197 height 60
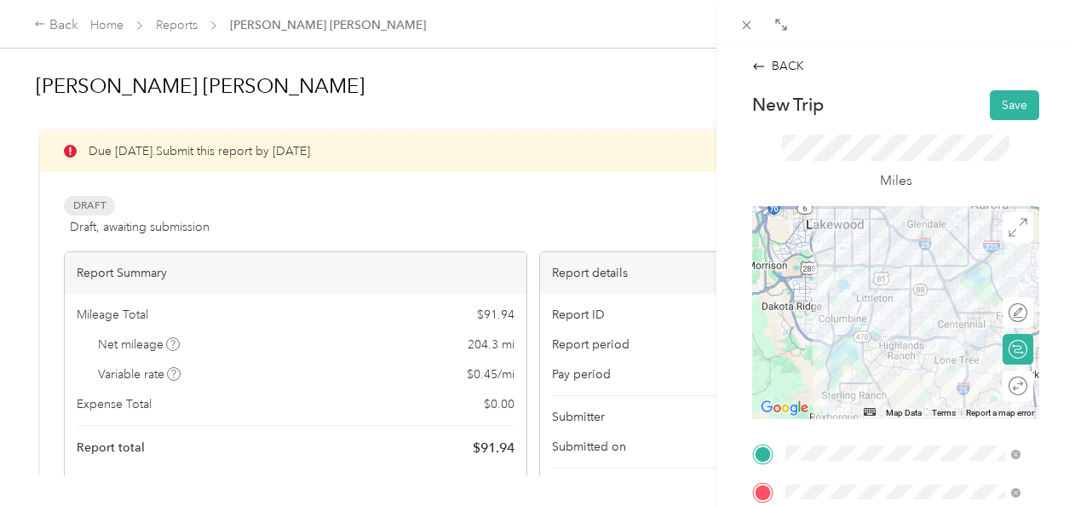
scroll to position [284, 0]
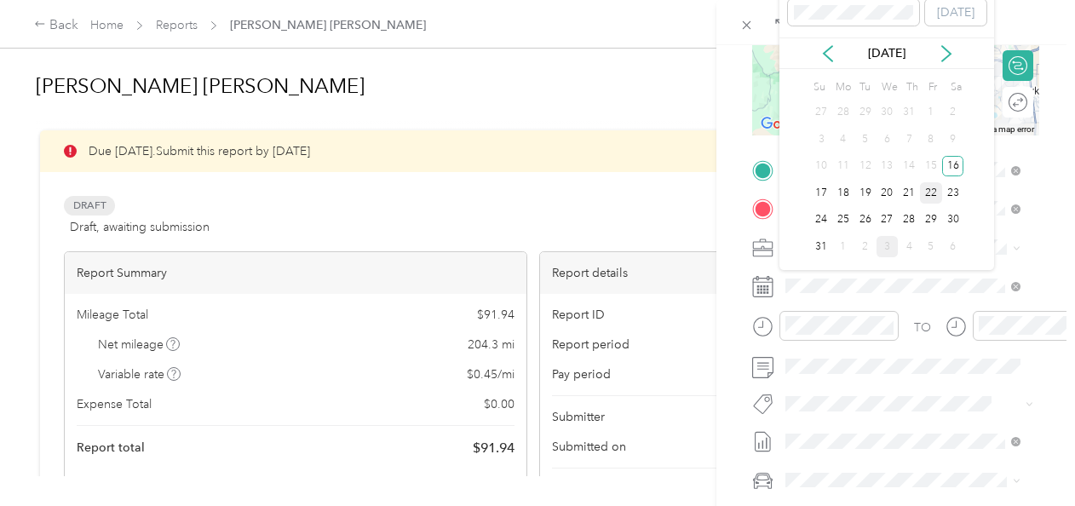
click at [935, 189] on div "22" at bounding box center [931, 192] width 22 height 21
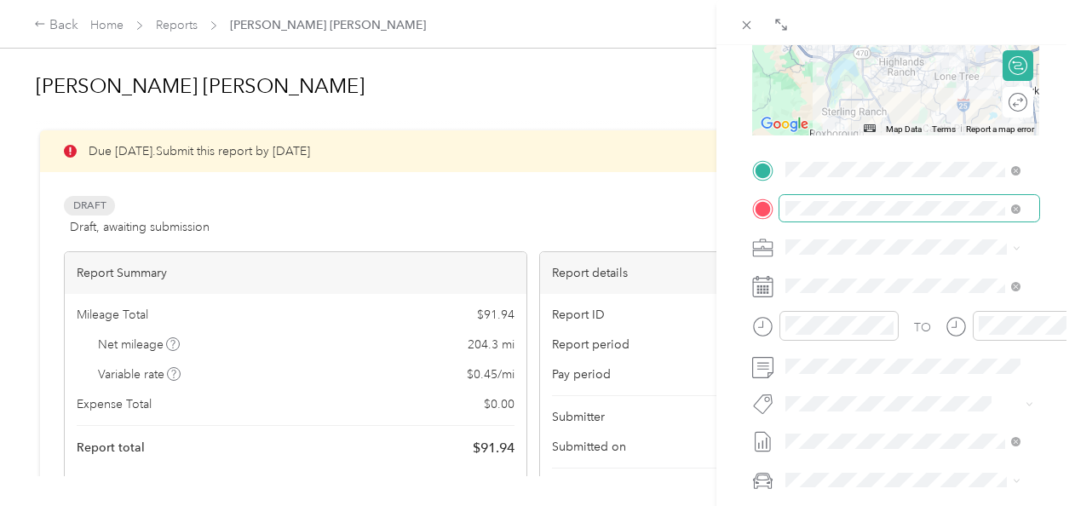
scroll to position [0, 0]
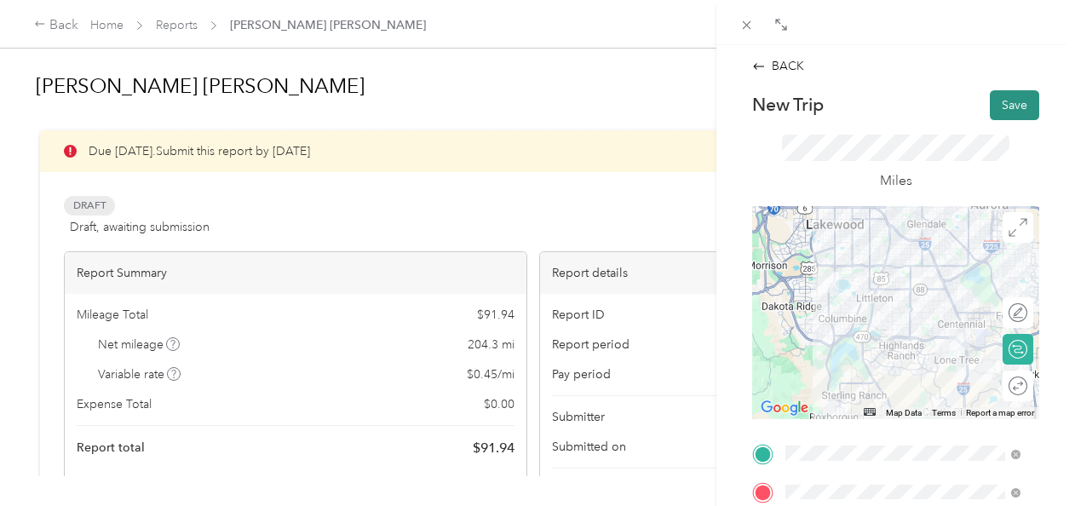
click at [1009, 107] on button "Save" at bounding box center [1014, 105] width 49 height 30
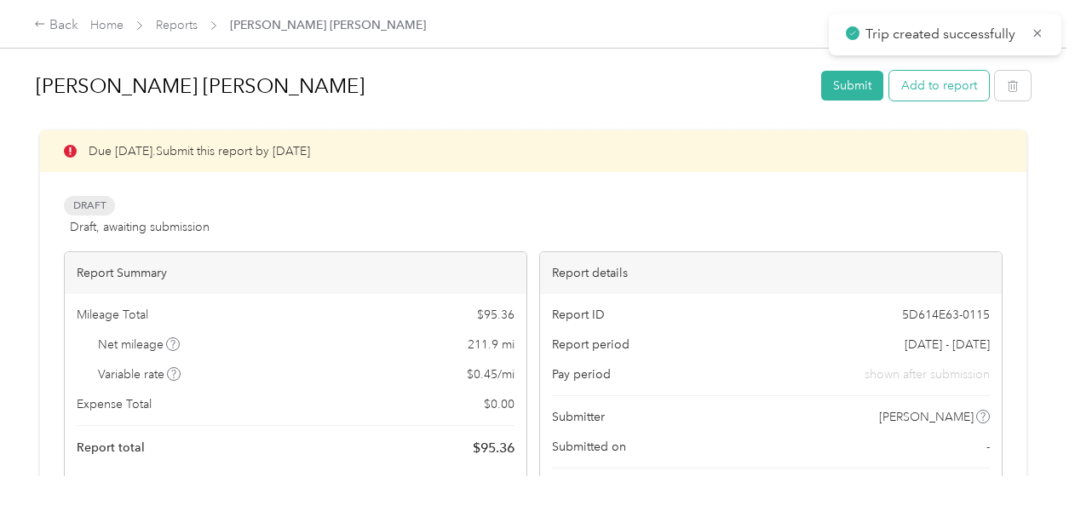
click at [952, 96] on button "Add to report" at bounding box center [939, 86] width 100 height 30
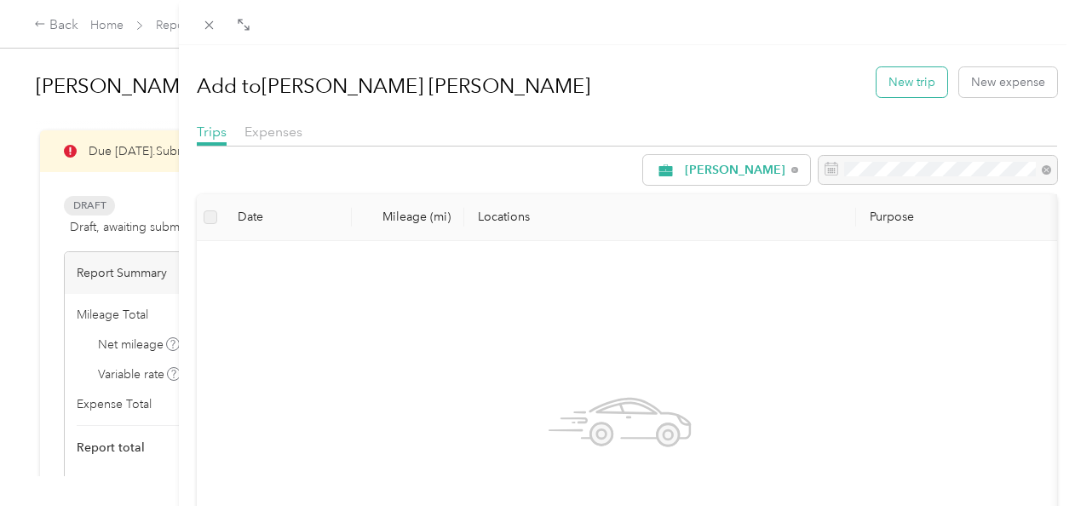
click at [906, 80] on button "New trip" at bounding box center [912, 82] width 71 height 30
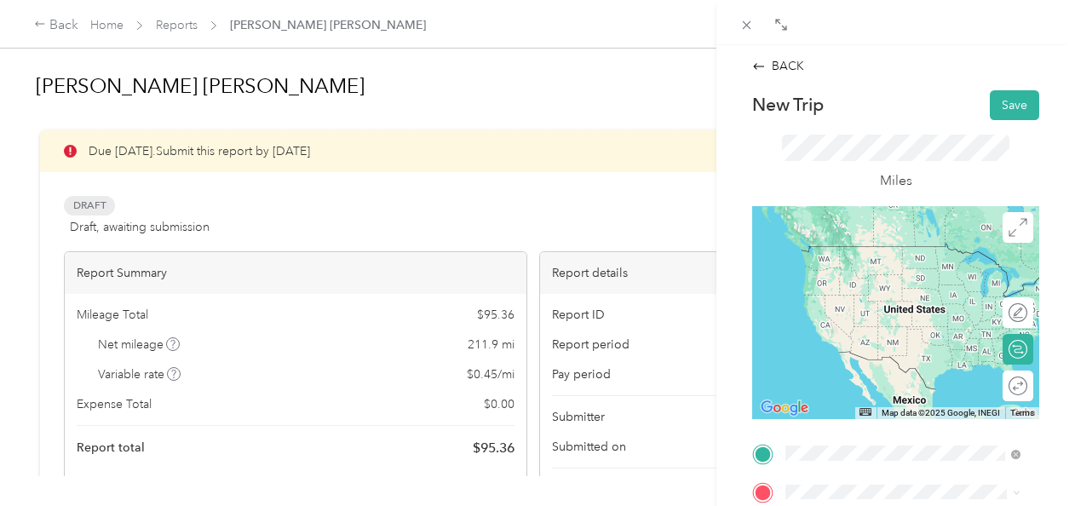
click at [925, 299] on li "TEAM Costco Liquor Store [STREET_ADDRESS][PERSON_NAME]" at bounding box center [903, 274] width 246 height 78
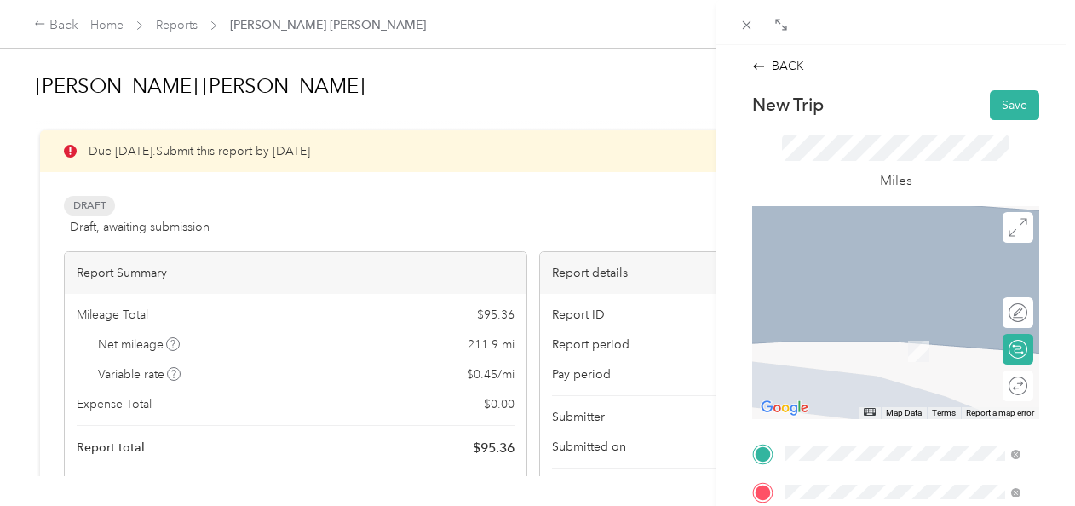
click at [872, 337] on div "Base [STREET_ADDRESS][PERSON_NAME][US_STATE]" at bounding box center [916, 310] width 197 height 54
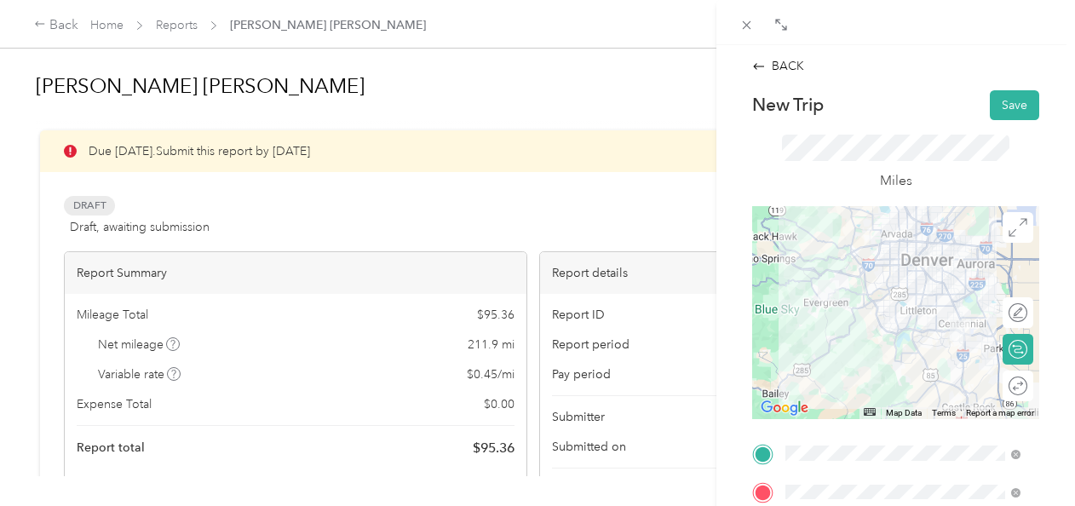
scroll to position [284, 0]
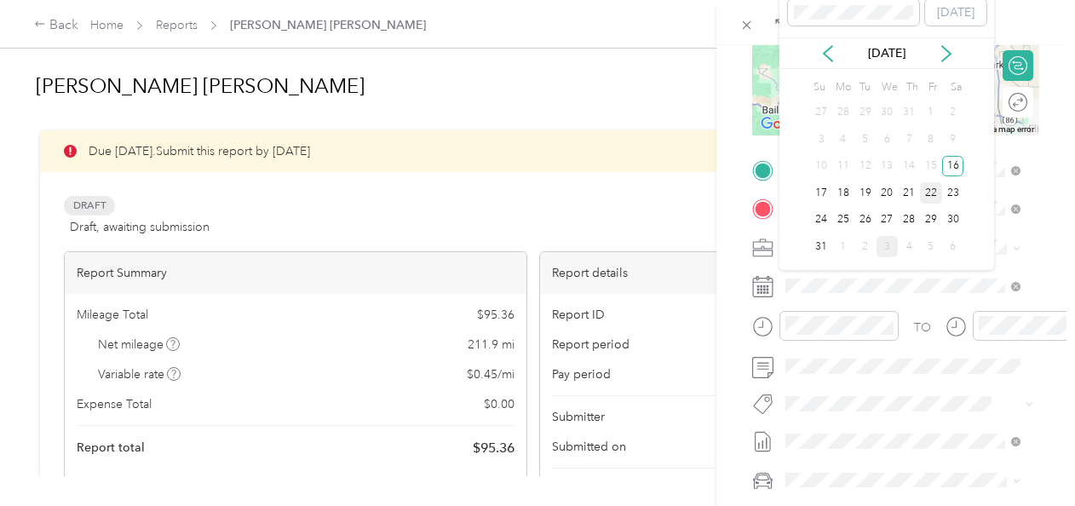
click at [935, 196] on div "22" at bounding box center [931, 192] width 22 height 21
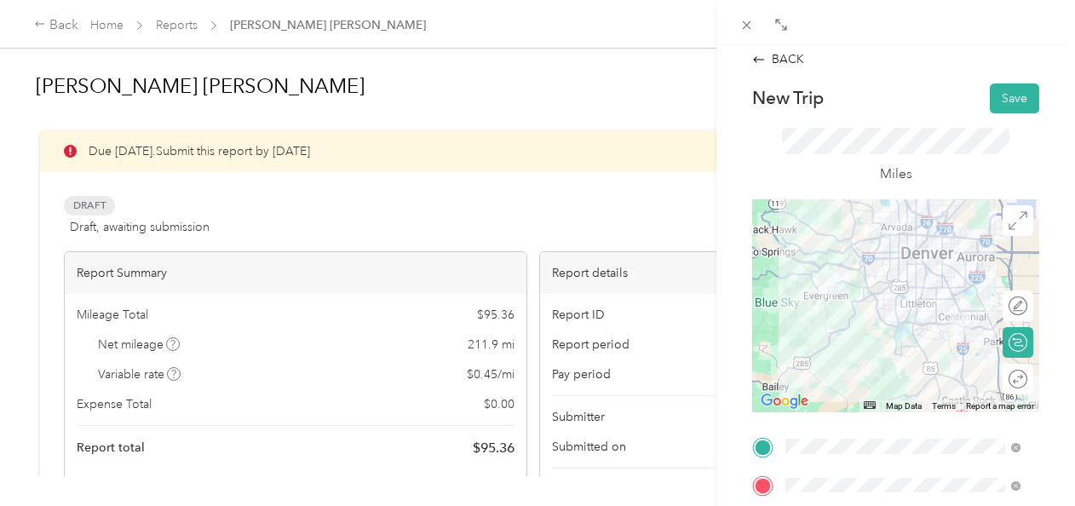
scroll to position [0, 0]
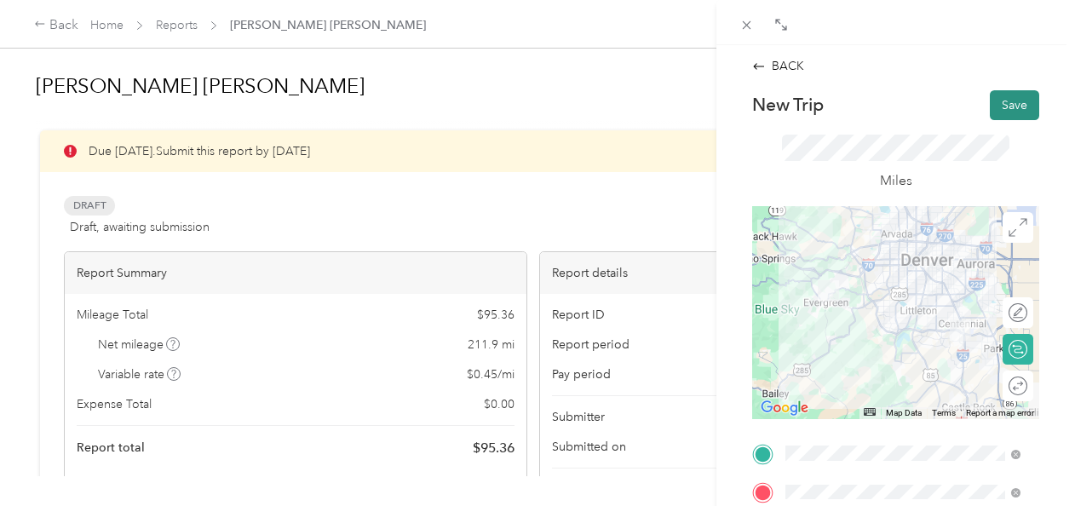
click at [1016, 105] on button "Save" at bounding box center [1014, 105] width 49 height 30
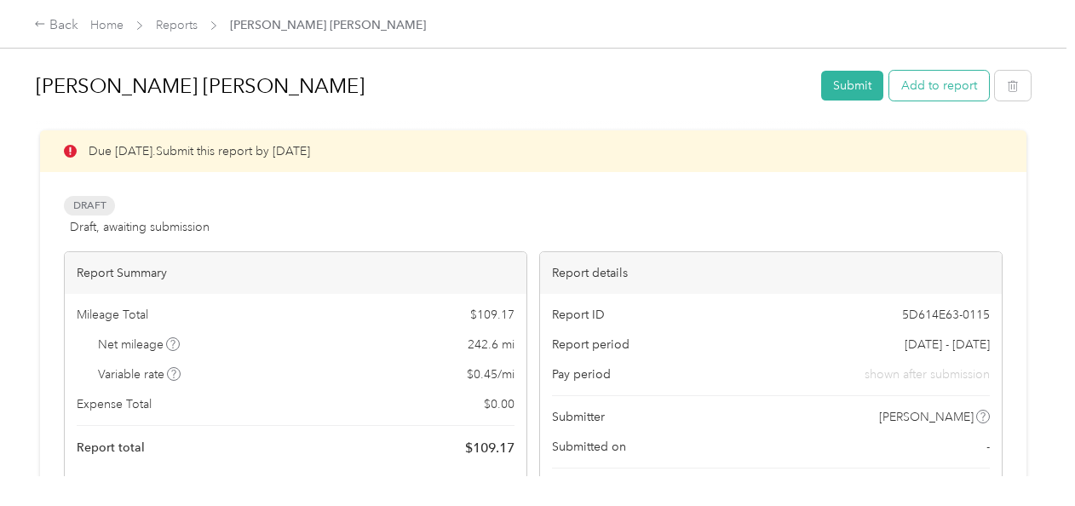
click at [968, 87] on button "Add to report" at bounding box center [939, 86] width 100 height 30
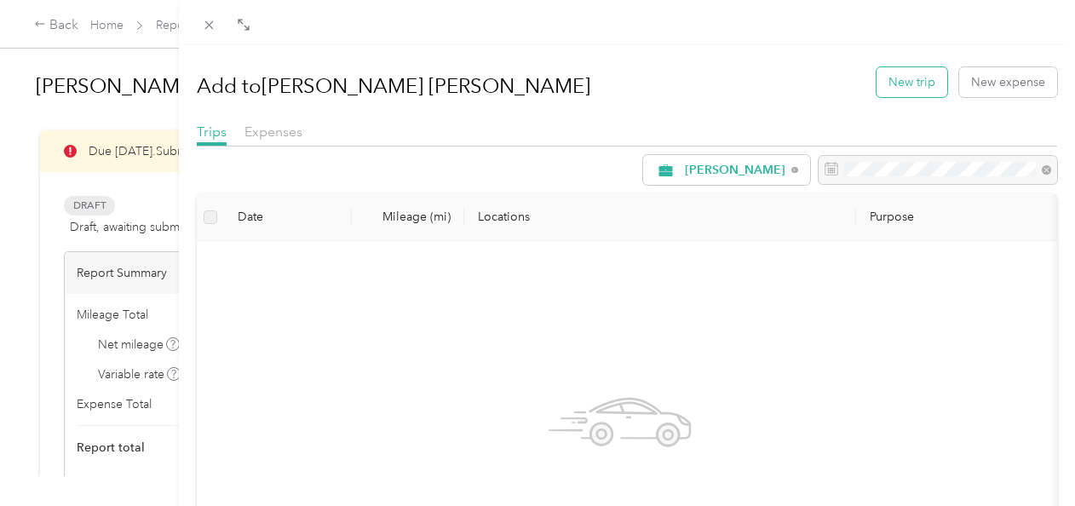
click at [877, 96] on button "New trip" at bounding box center [912, 82] width 71 height 30
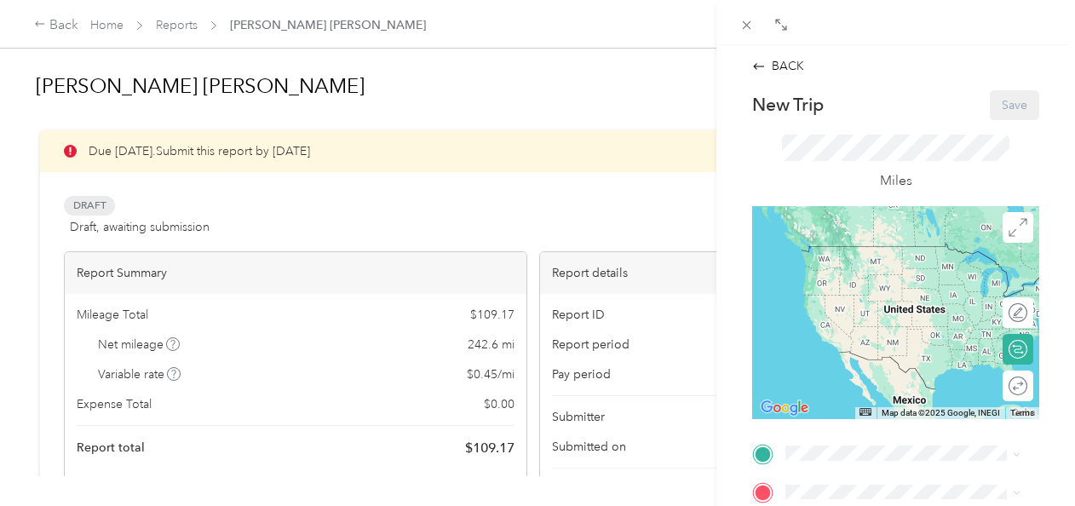
scroll to position [284, 0]
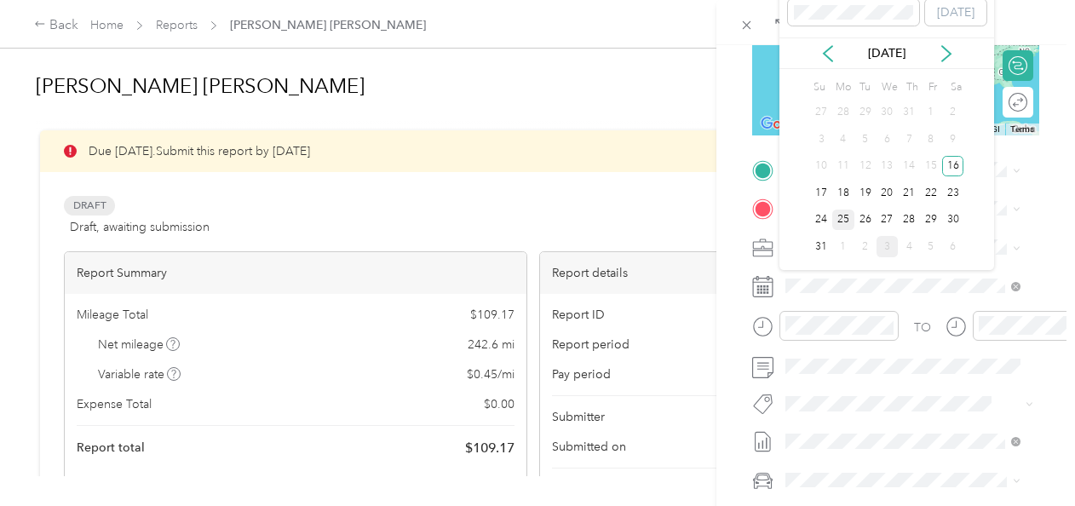
click at [845, 210] on div "25" at bounding box center [843, 220] width 22 height 21
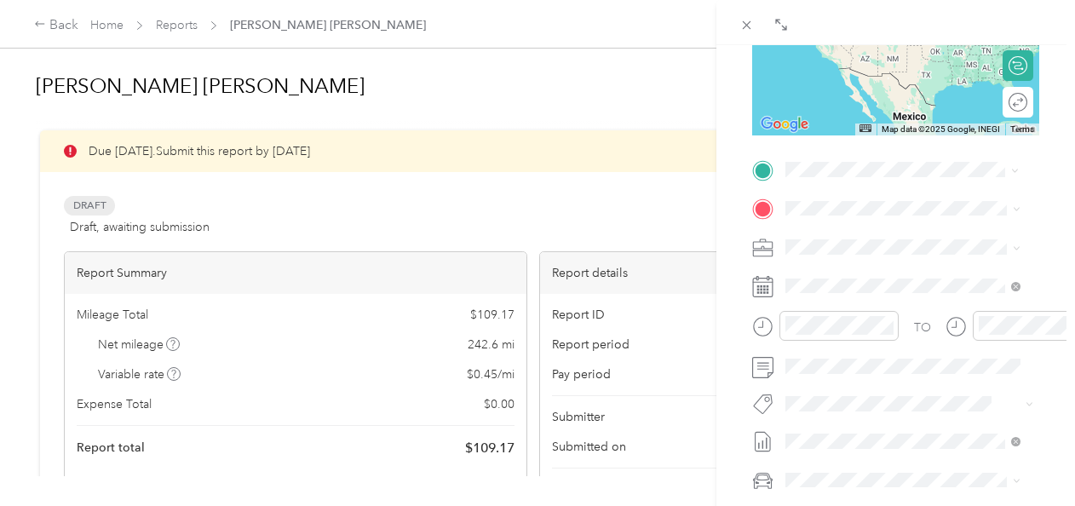
click at [887, 283] on div "Base [STREET_ADDRESS][PERSON_NAME][US_STATE]" at bounding box center [916, 256] width 197 height 54
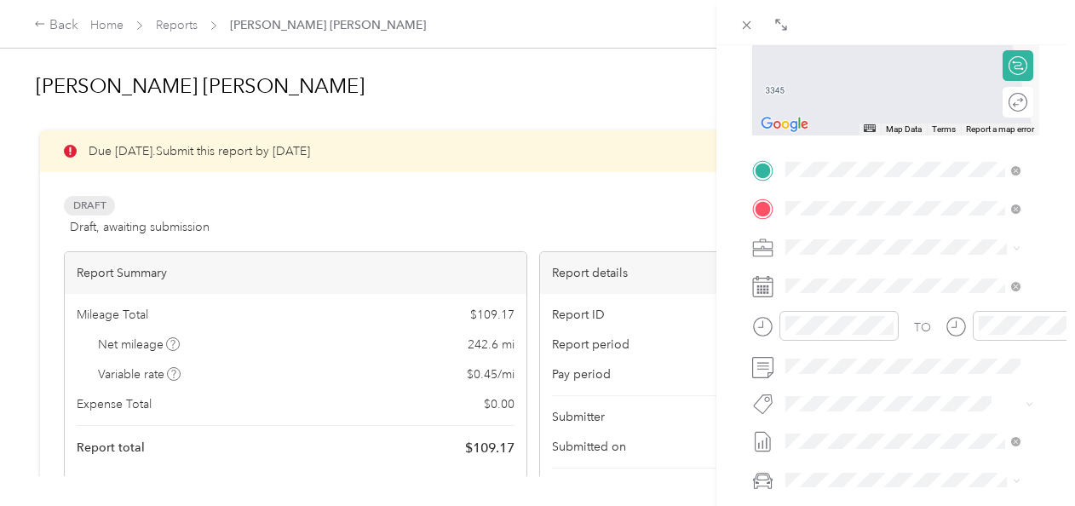
click at [1044, 167] on form "New Trip Save This trip cannot be edited because it is either under review, app…" at bounding box center [895, 188] width 323 height 762
click at [883, 198] on span at bounding box center [910, 208] width 260 height 27
click at [912, 285] on span "Pueblo [US_STATE] 81008, [GEOGRAPHIC_DATA]" at bounding box center [916, 284] width 197 height 45
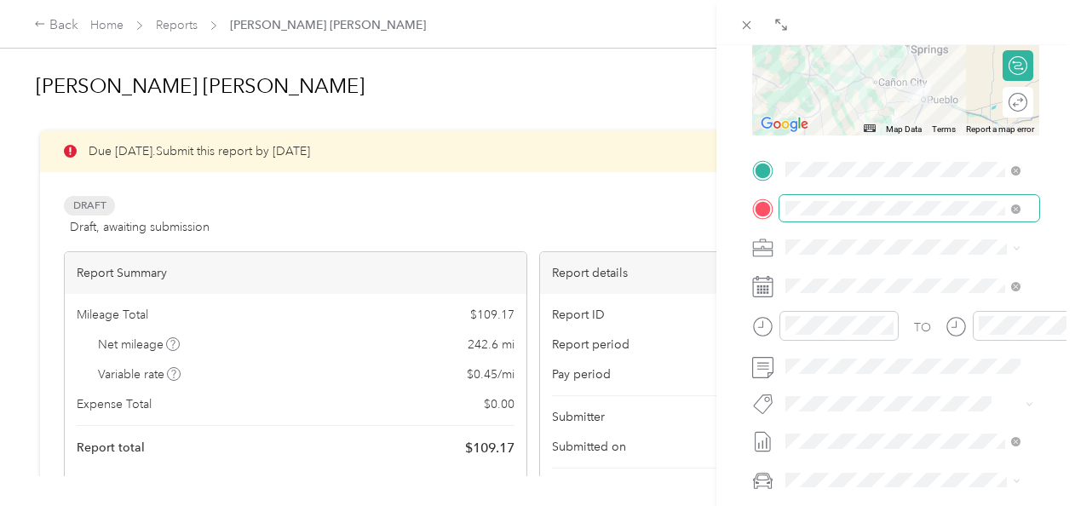
scroll to position [0, 0]
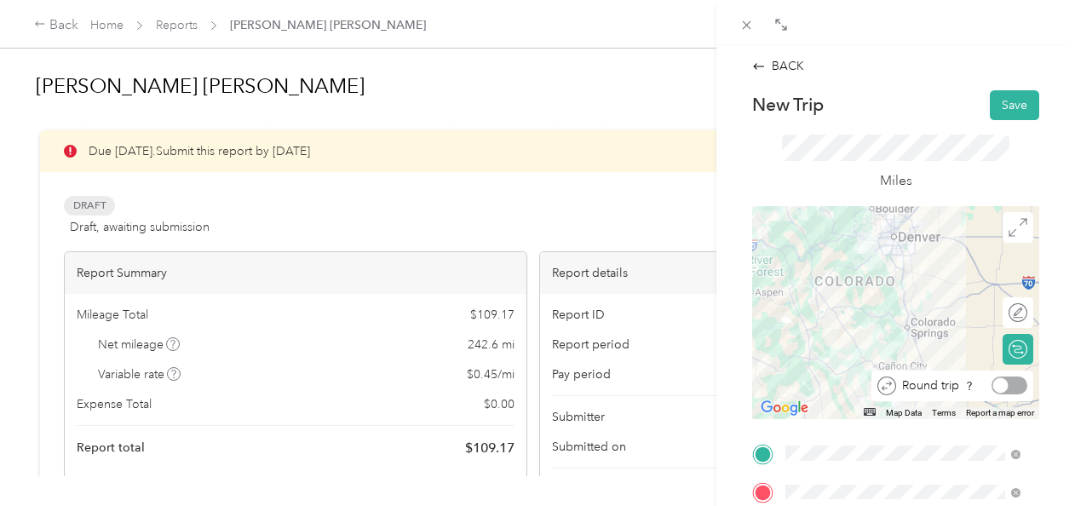
click at [1008, 383] on div "Round trip" at bounding box center [961, 386] width 131 height 18
click at [1006, 383] on div at bounding box center [1010, 386] width 36 height 18
click at [1005, 99] on button "Save" at bounding box center [1014, 105] width 49 height 30
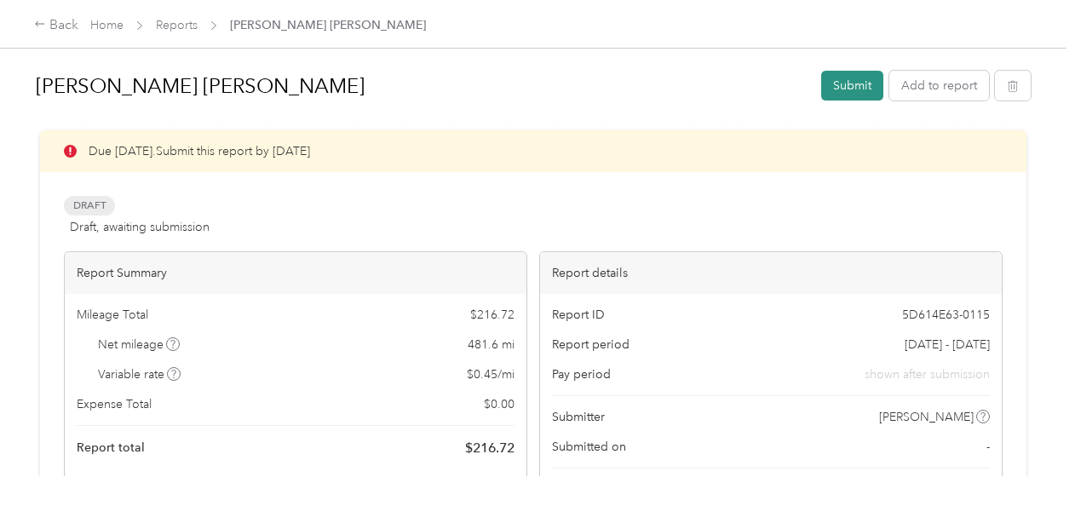
click at [854, 84] on button "Submit" at bounding box center [852, 86] width 62 height 30
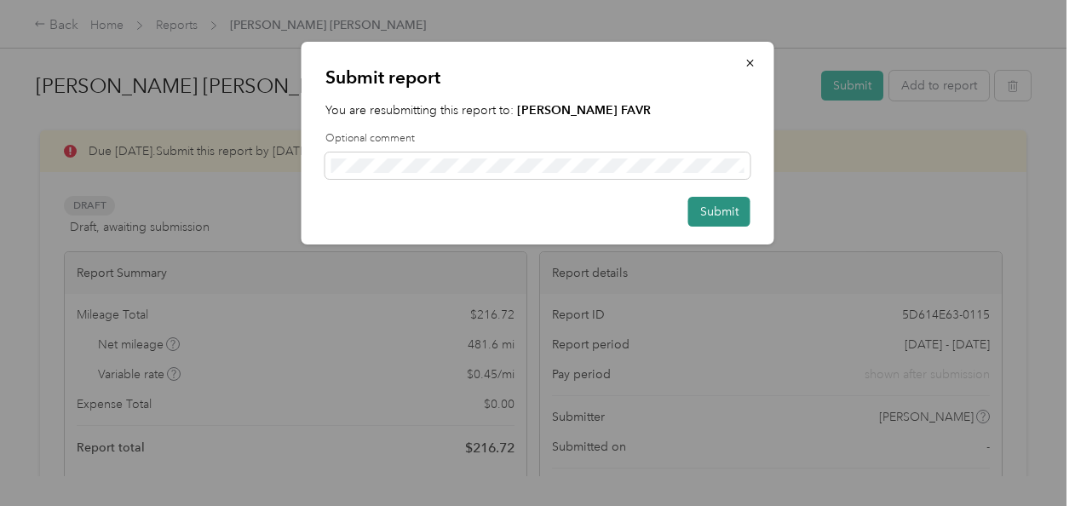
click at [719, 210] on button "Submit" at bounding box center [719, 212] width 62 height 30
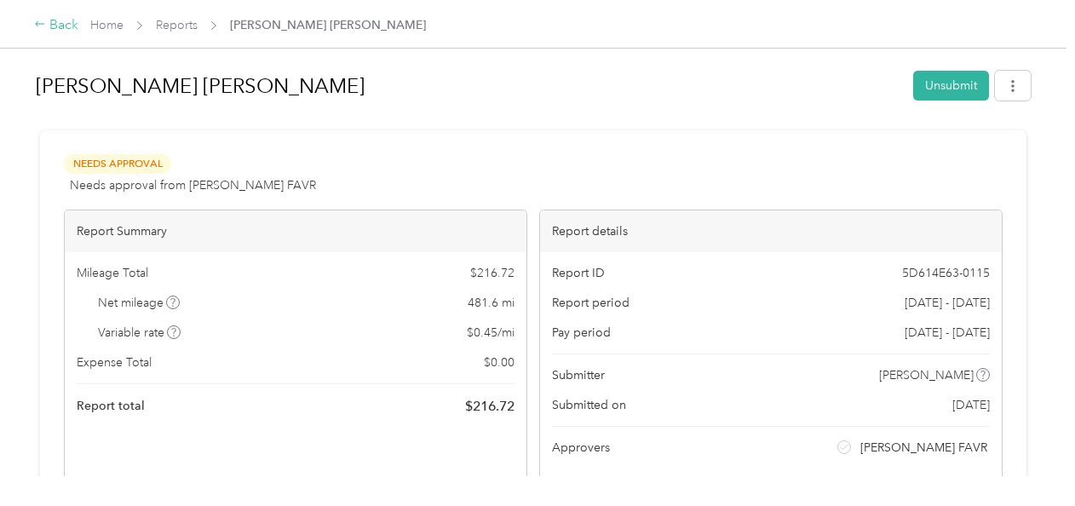
click at [49, 16] on div "Back" at bounding box center [56, 25] width 44 height 20
